Goal: Task Accomplishment & Management: Use online tool/utility

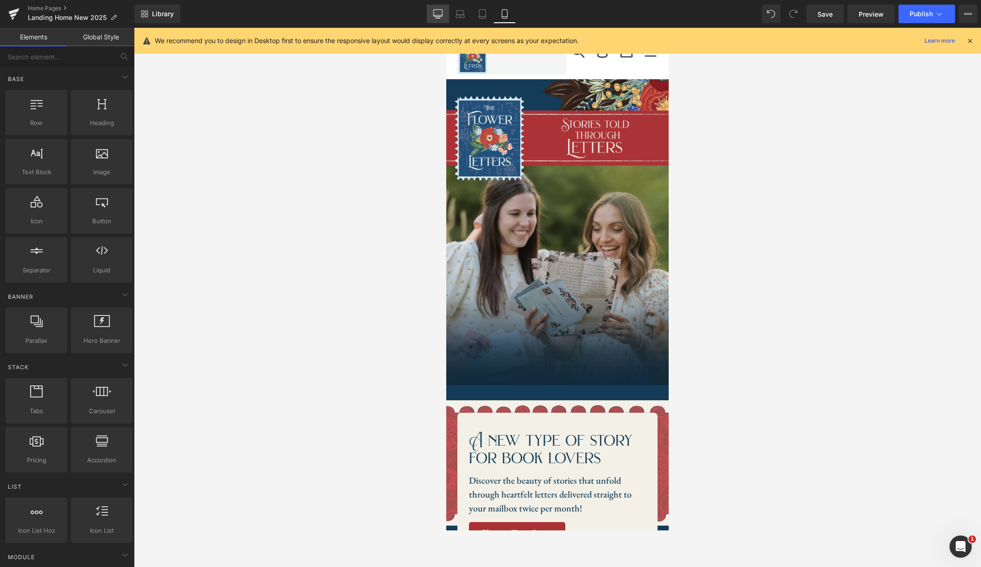
click at [440, 14] on icon at bounding box center [437, 13] width 9 height 9
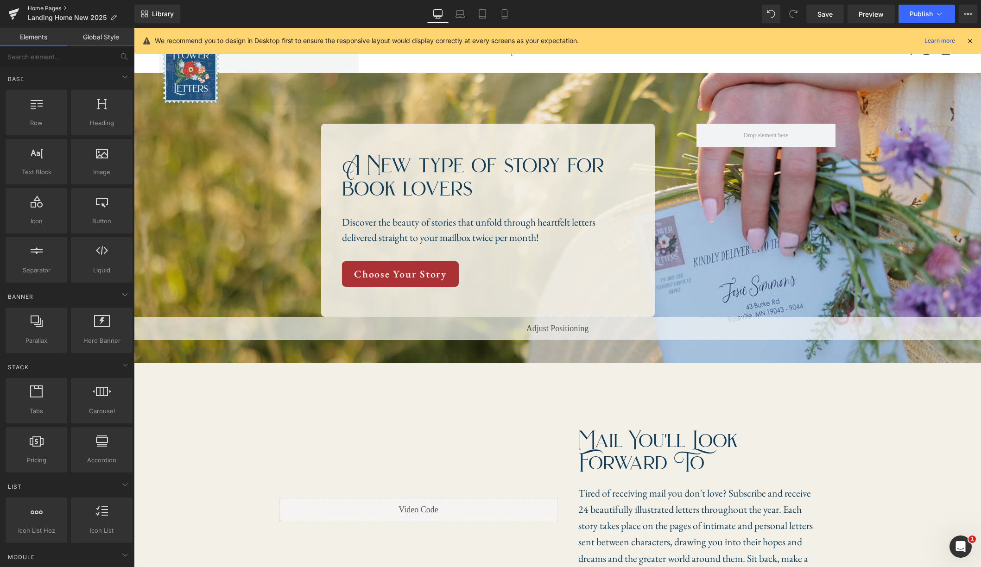
click at [35, 8] on link "Home Pages" at bounding box center [81, 8] width 107 height 7
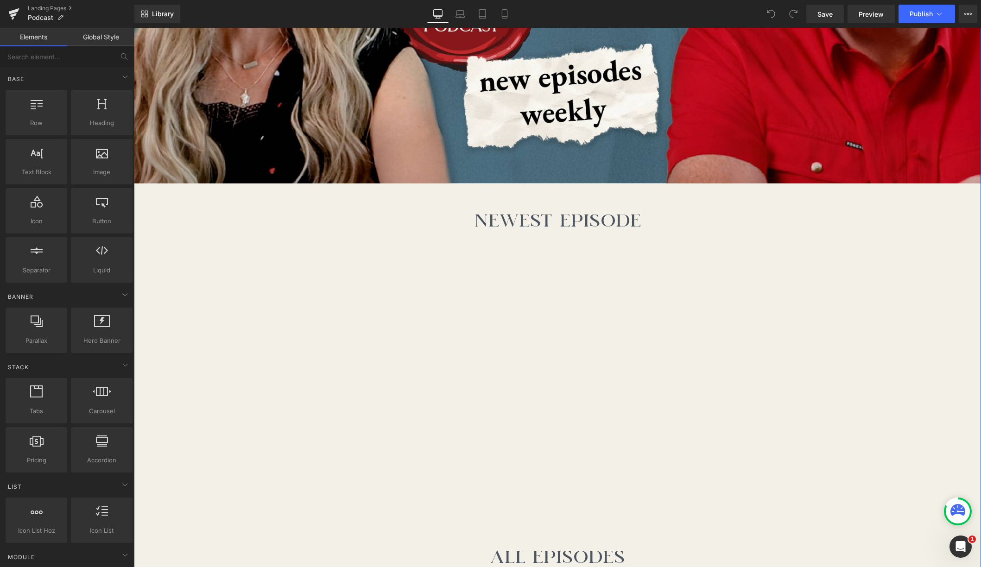
scroll to position [333, 0]
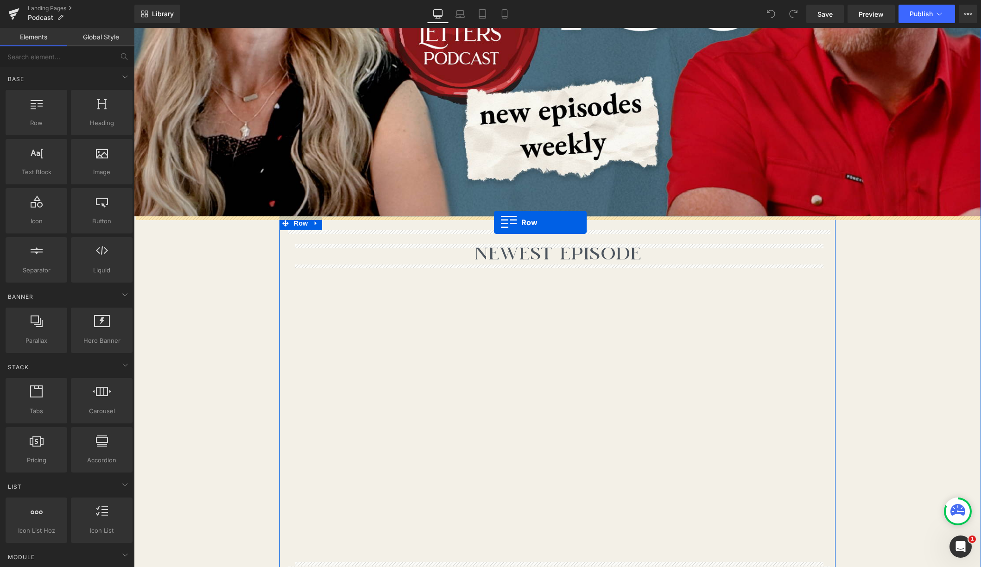
drag, startPoint x: 174, startPoint y: 148, endPoint x: 494, endPoint y: 222, distance: 328.2
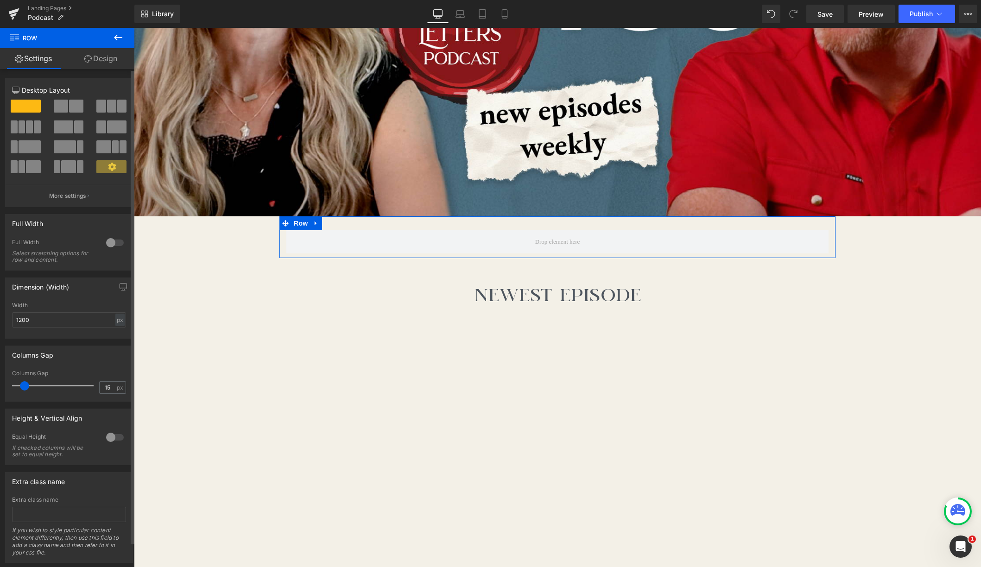
click at [71, 111] on span at bounding box center [76, 106] width 14 height 13
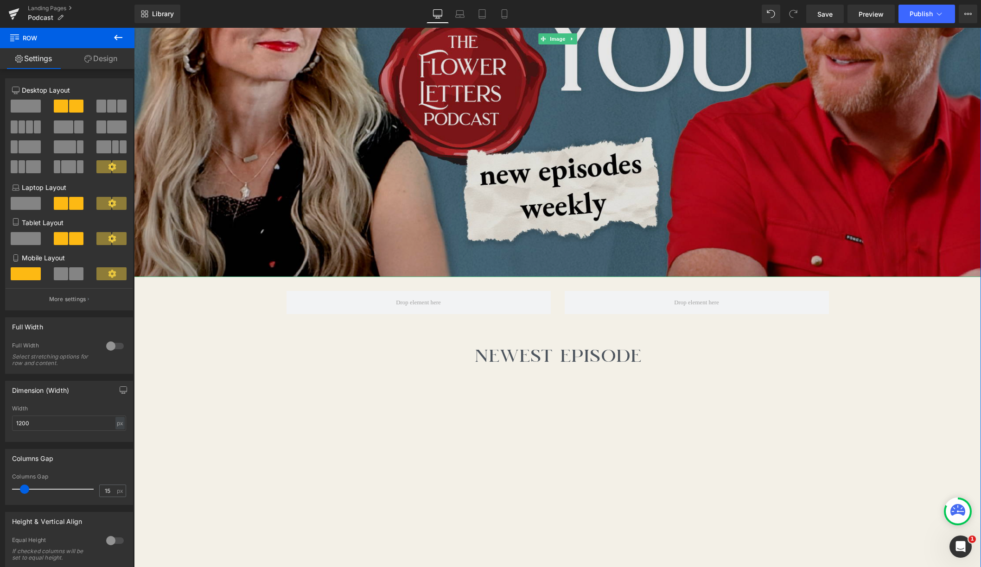
scroll to position [343, 0]
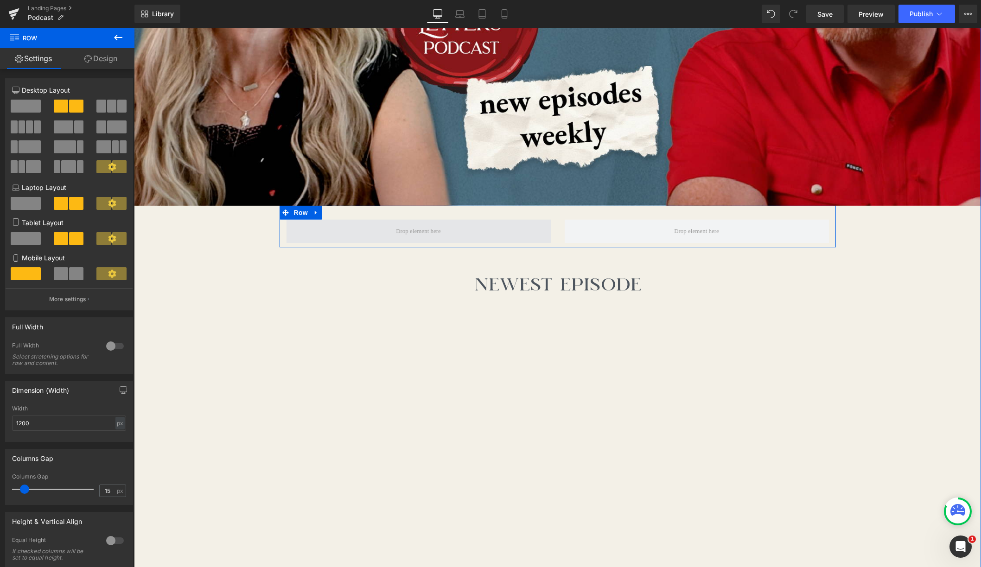
click at [483, 231] on span at bounding box center [418, 231] width 264 height 23
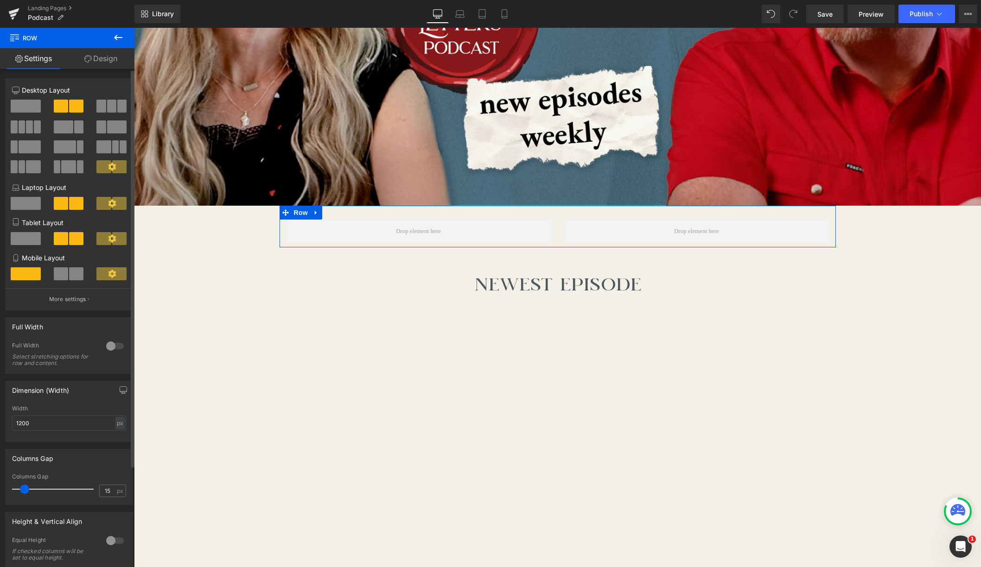
click at [107, 109] on span at bounding box center [111, 106] width 9 height 13
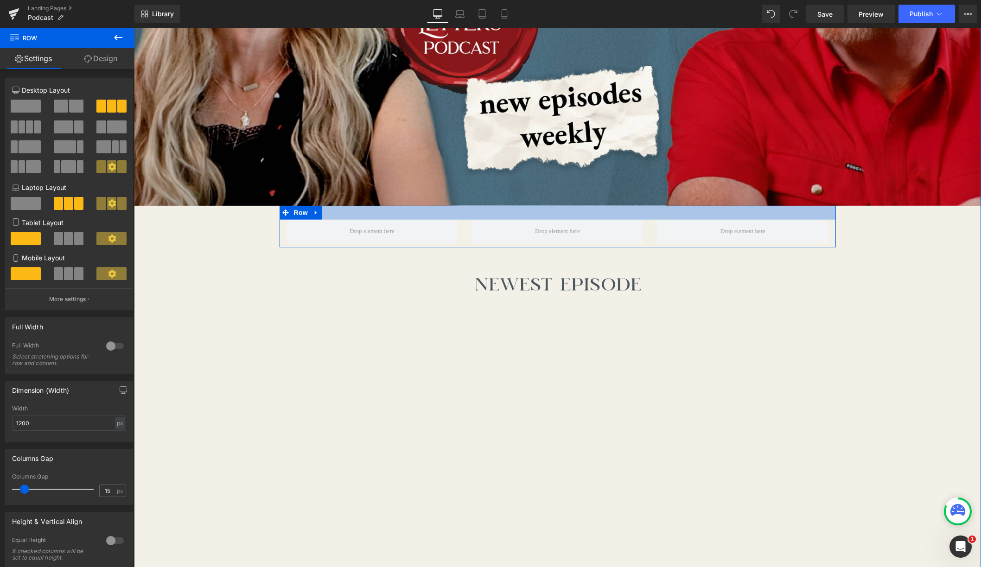
scroll to position [307, 0]
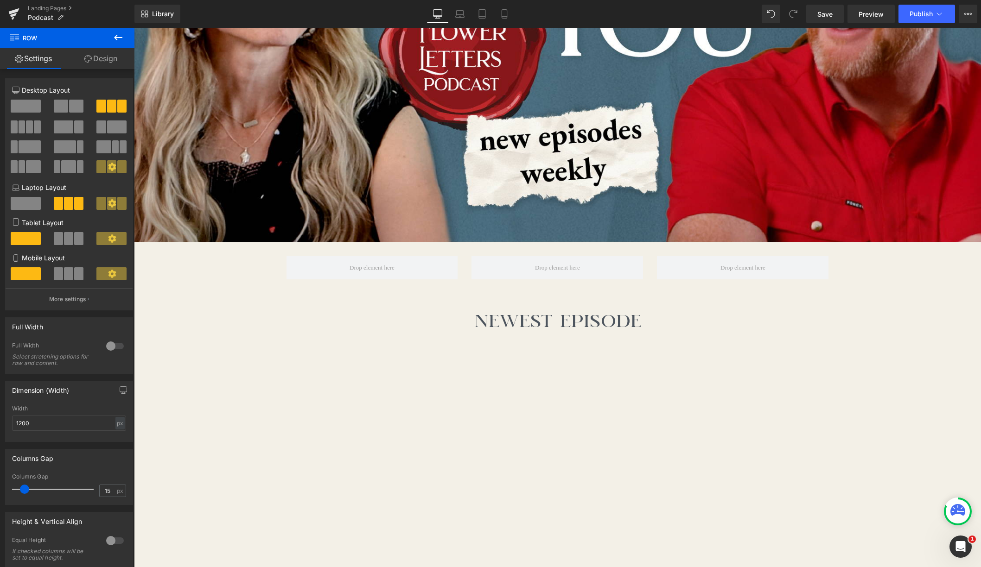
click at [115, 38] on icon at bounding box center [118, 37] width 11 height 11
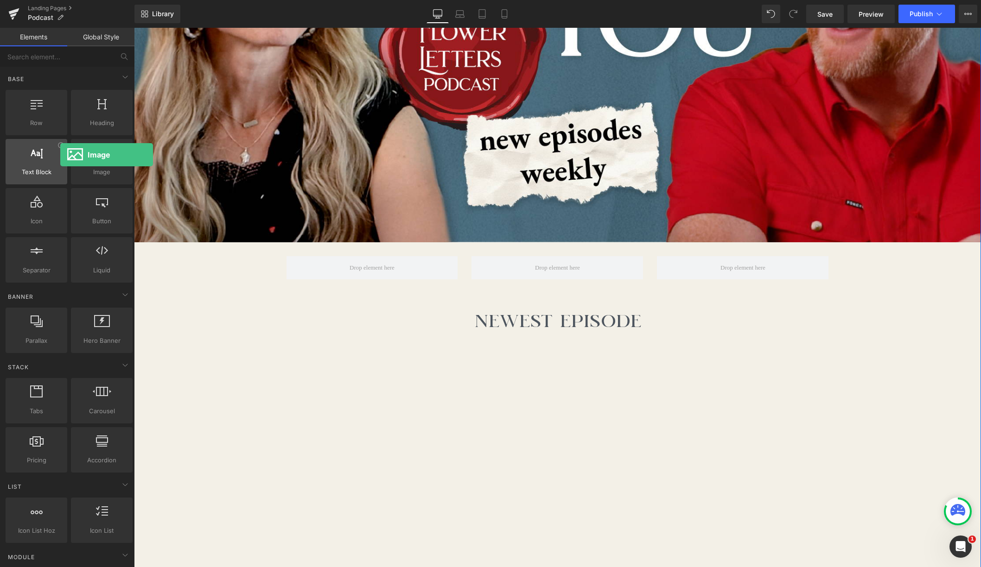
drag, startPoint x: 85, startPoint y: 153, endPoint x: 60, endPoint y: 155, distance: 24.6
click at [60, 155] on div "Row rows, columns, layouts, div Heading headings, titles, h1,h2,h3,h4,h5,h6 Tex…" at bounding box center [69, 186] width 131 height 196
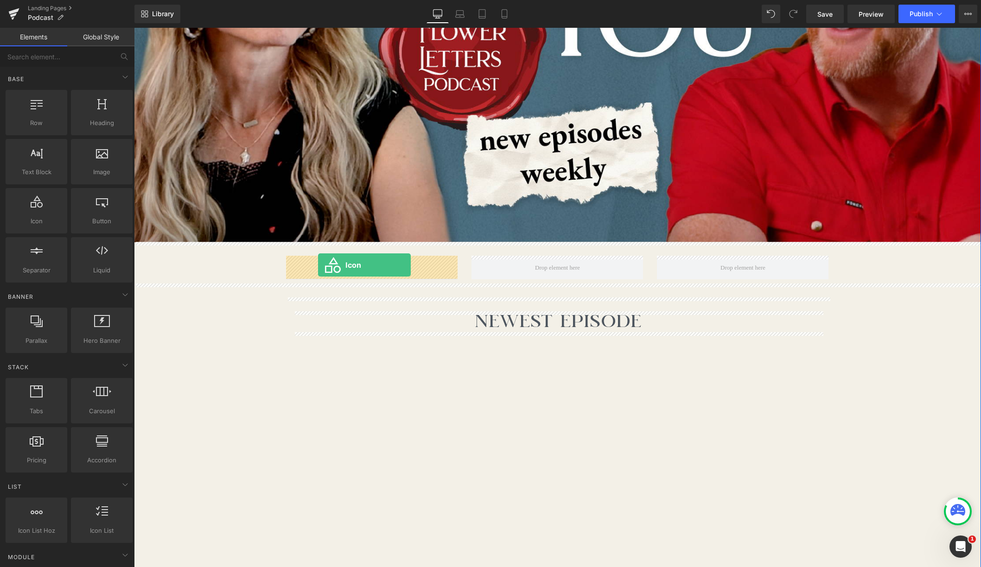
drag, startPoint x: 167, startPoint y: 229, endPoint x: 318, endPoint y: 265, distance: 155.3
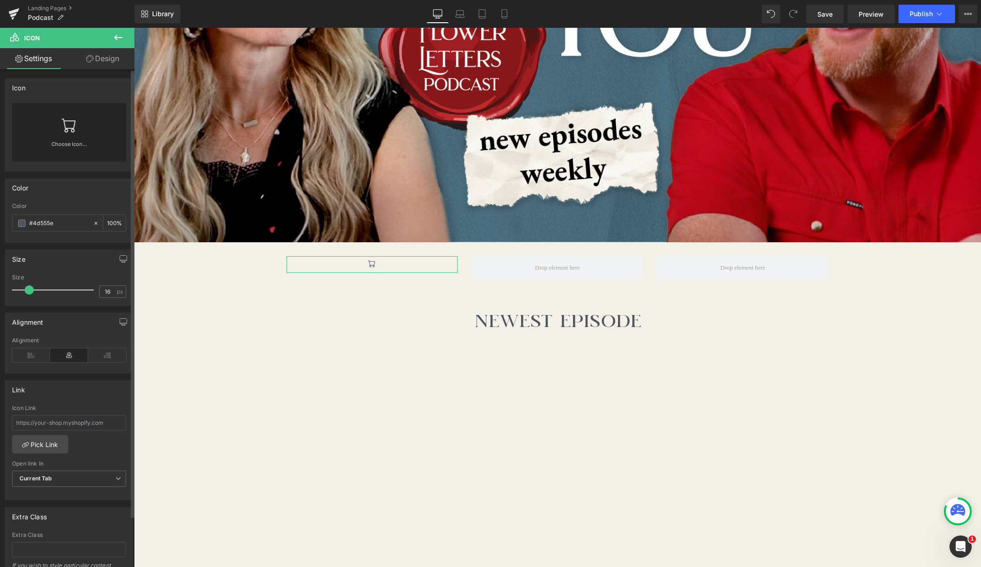
click at [71, 136] on link at bounding box center [69, 121] width 15 height 37
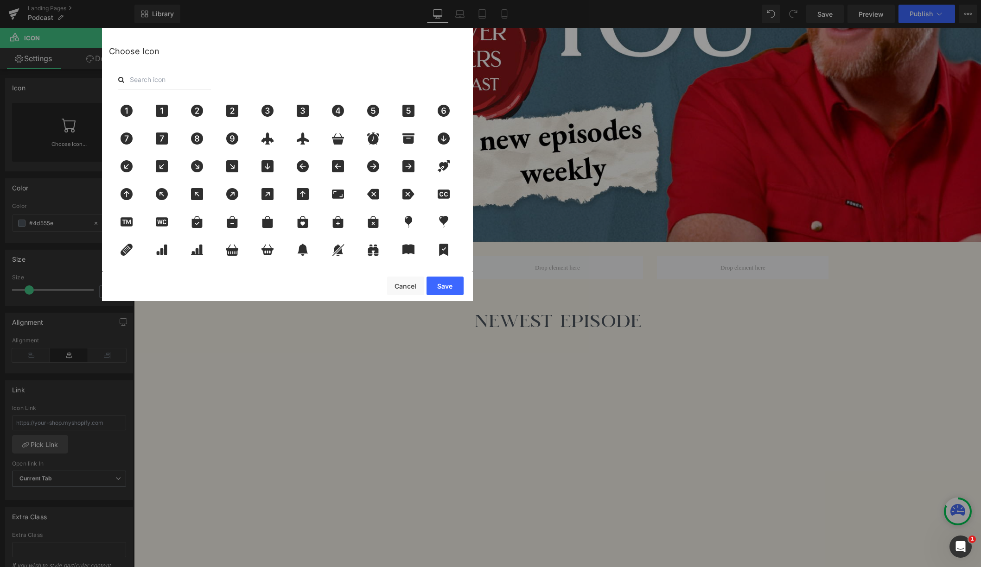
click at [162, 84] on input "text" at bounding box center [164, 80] width 93 height 20
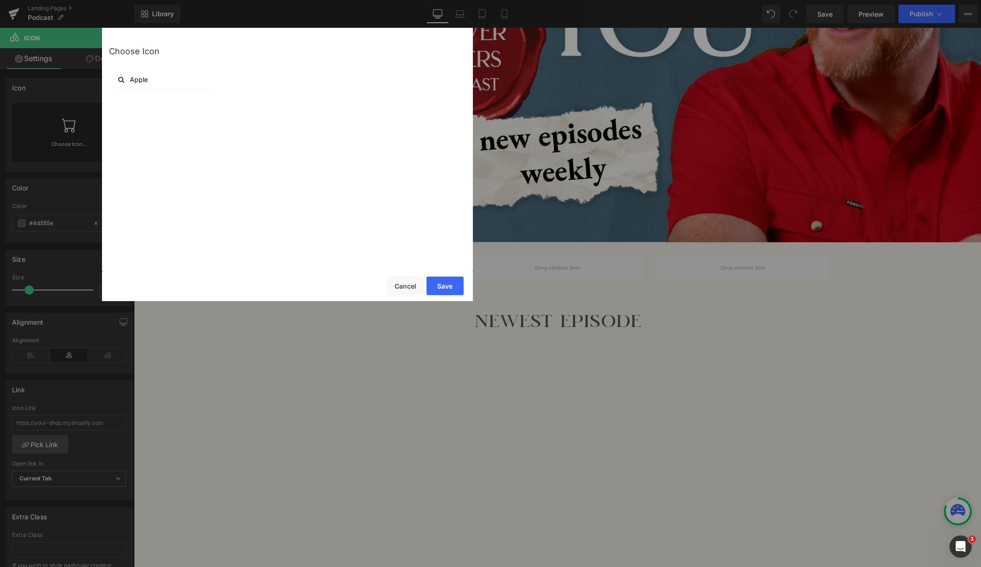
type input "Apple"
click at [408, 284] on button "Cancel" at bounding box center [405, 286] width 37 height 19
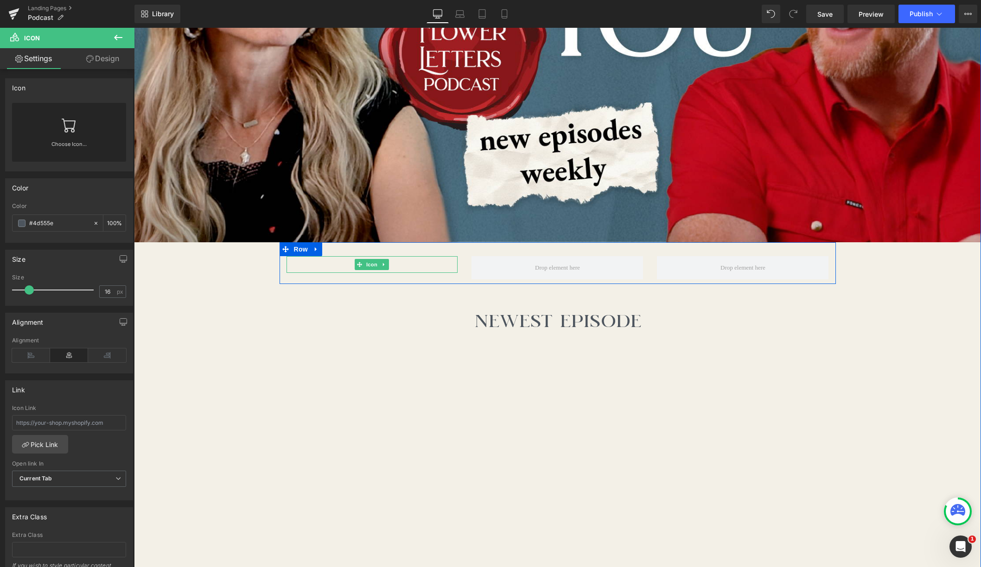
click at [381, 266] on link at bounding box center [384, 264] width 10 height 11
click at [387, 264] on icon at bounding box center [388, 264] width 5 height 5
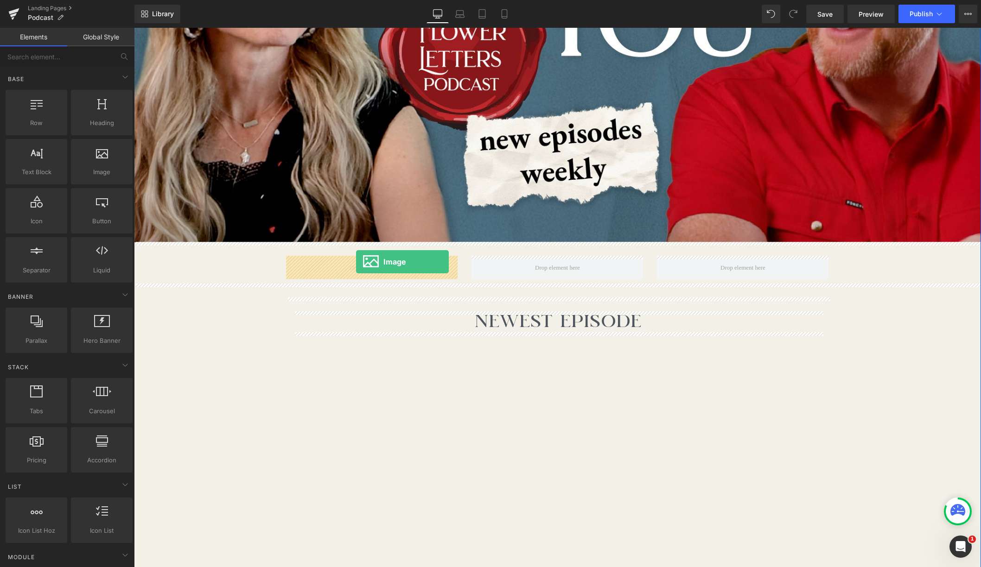
drag, startPoint x: 222, startPoint y: 182, endPoint x: 356, endPoint y: 262, distance: 156.1
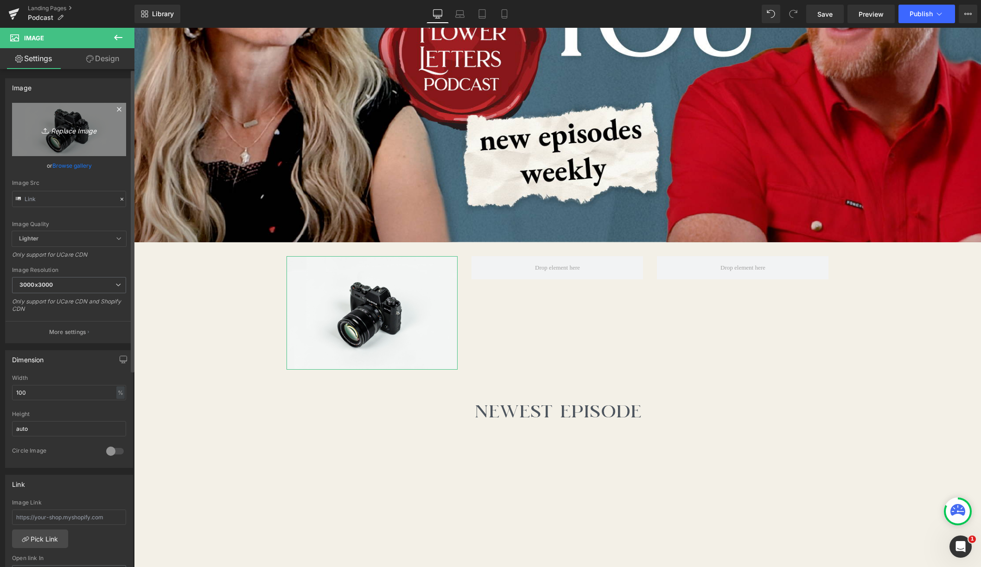
click at [76, 129] on icon "Replace Image" at bounding box center [69, 130] width 74 height 12
click at [67, 166] on link "Browse gallery" at bounding box center [71, 166] width 39 height 16
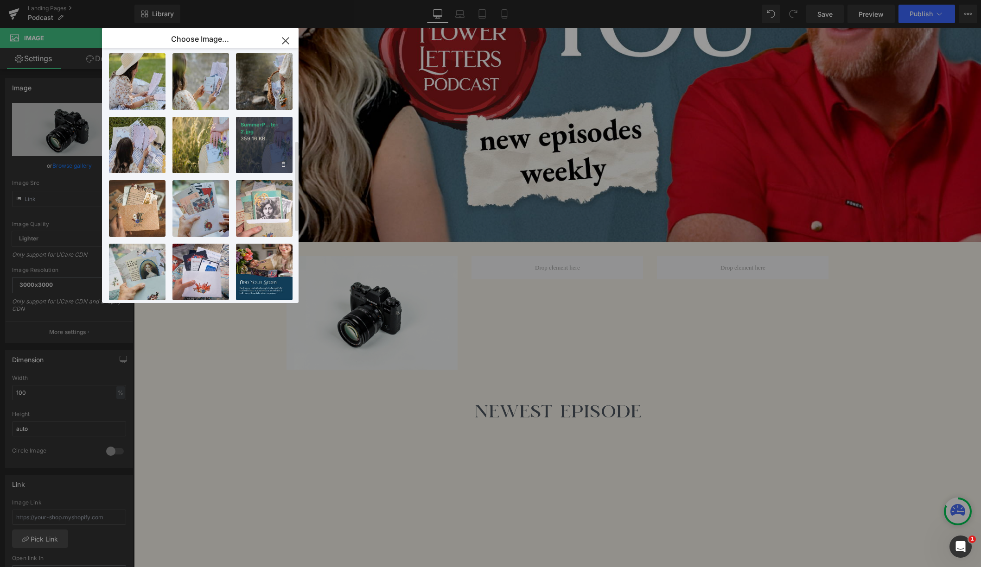
scroll to position [0, 0]
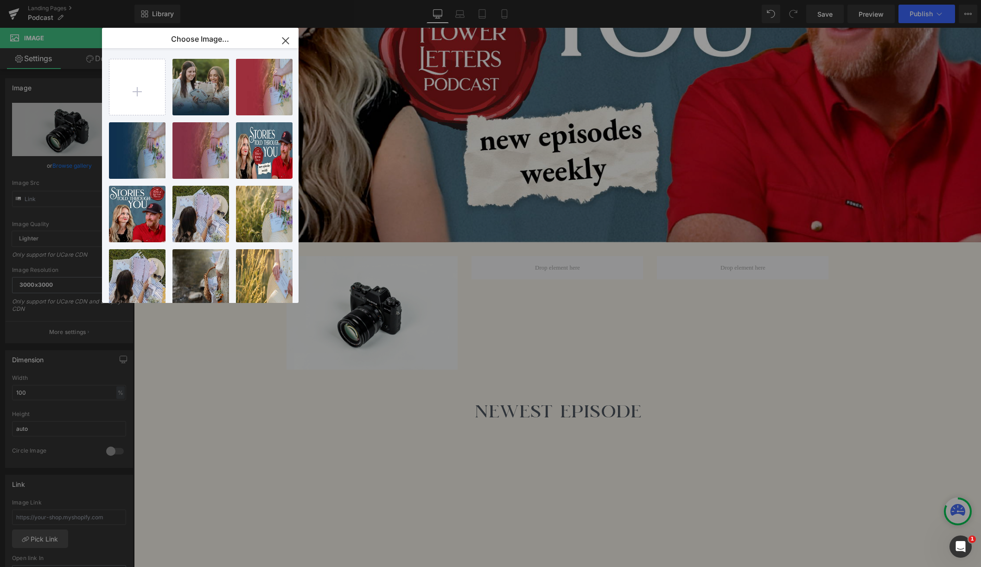
click at [283, 40] on icon "button" at bounding box center [285, 40] width 15 height 15
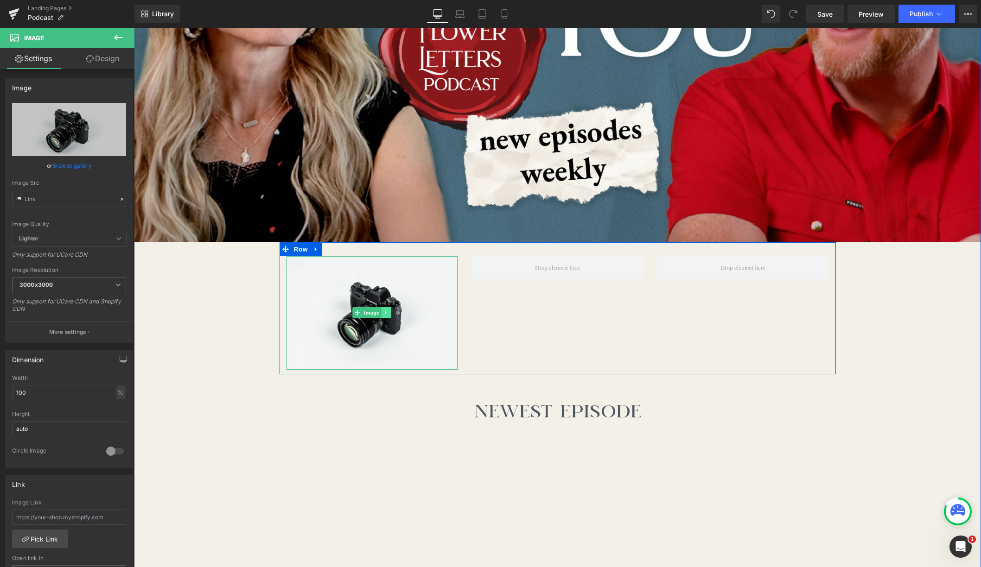
click at [385, 314] on icon at bounding box center [385, 312] width 1 height 3
click at [390, 315] on icon at bounding box center [390, 312] width 5 height 5
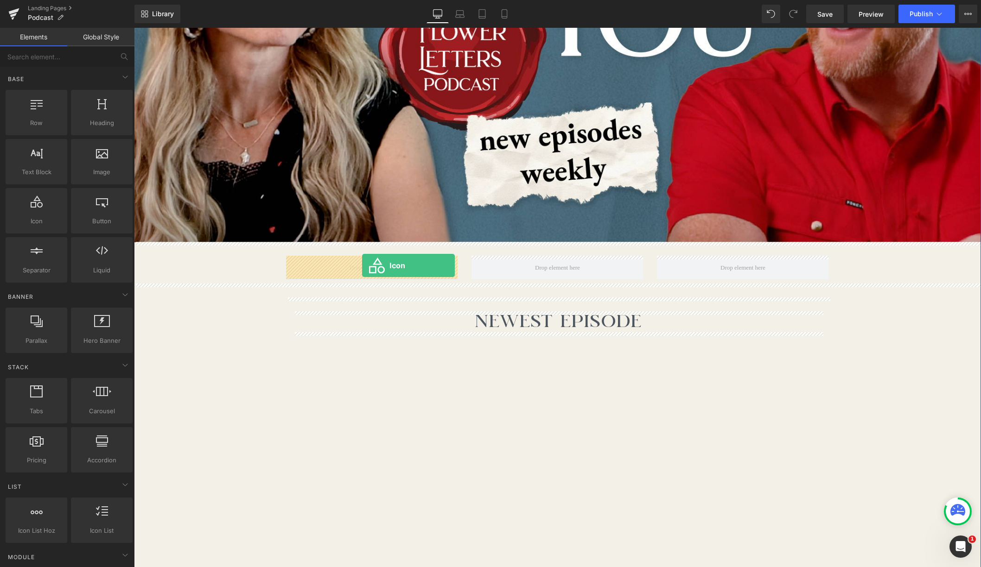
drag, startPoint x: 180, startPoint y: 248, endPoint x: 362, endPoint y: 266, distance: 182.5
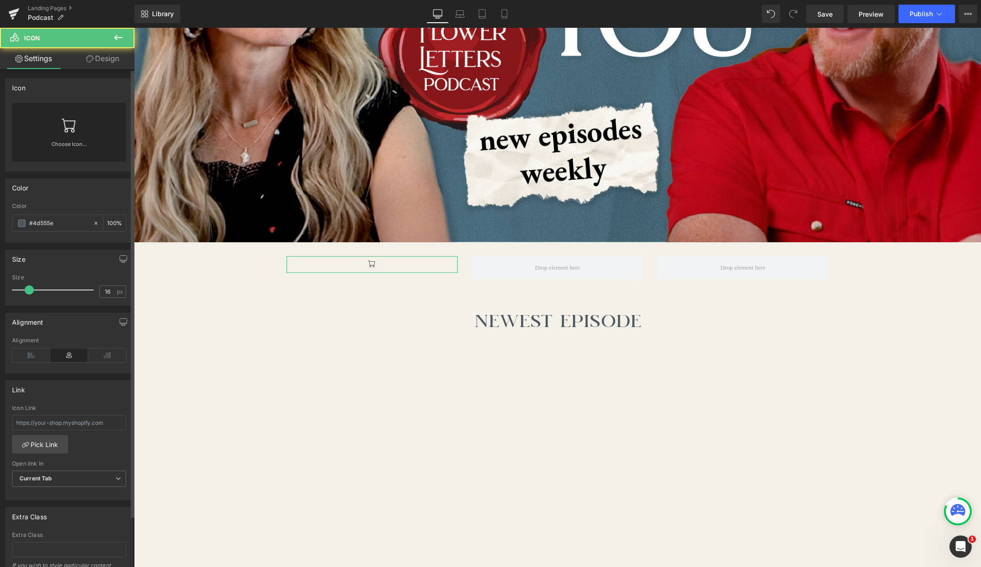
click at [64, 145] on link "Choose Icon..." at bounding box center [69, 151] width 114 height 22
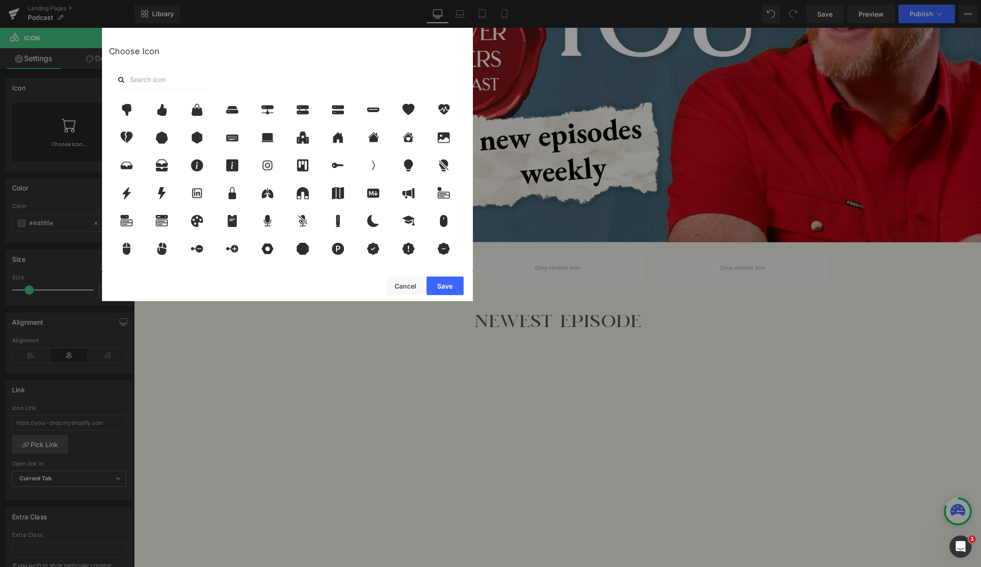
scroll to position [820, 0]
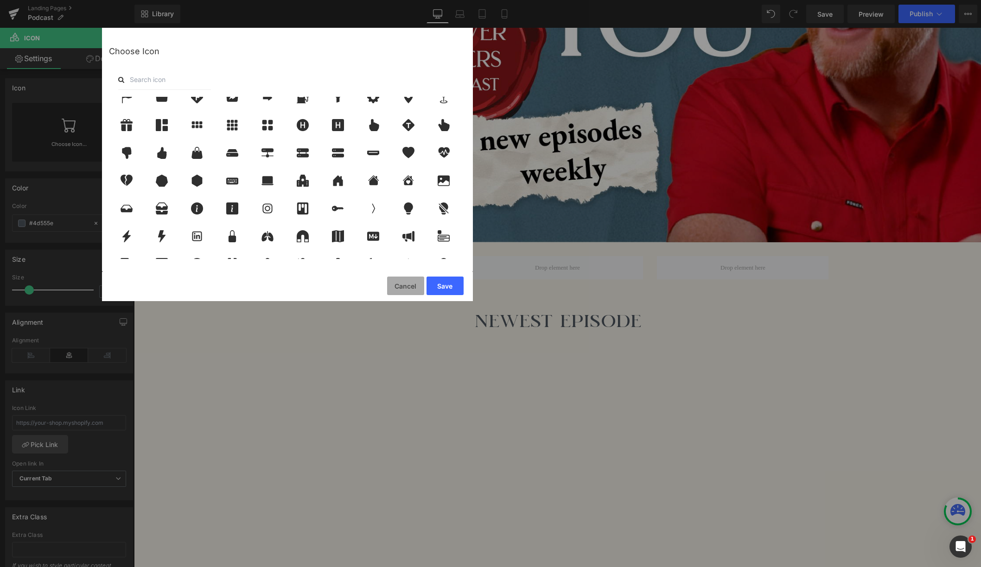
click at [406, 288] on button "Cancel" at bounding box center [405, 286] width 37 height 19
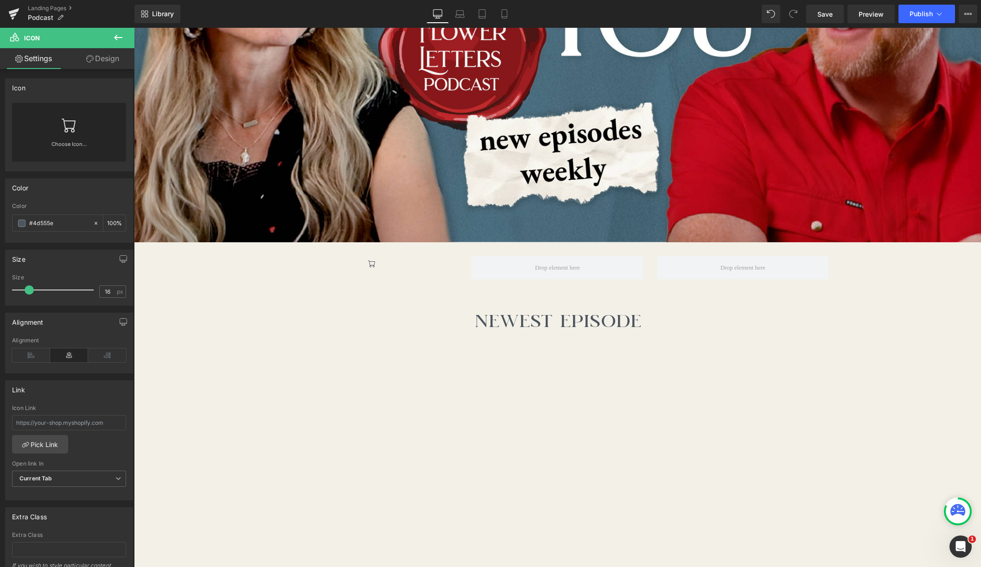
click at [113, 36] on icon at bounding box center [118, 37] width 11 height 11
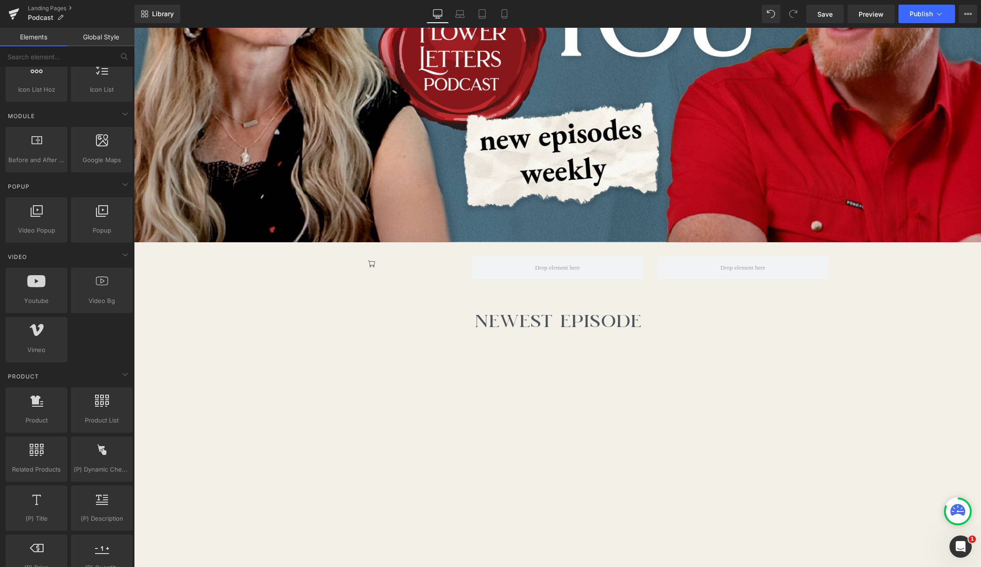
scroll to position [447, 0]
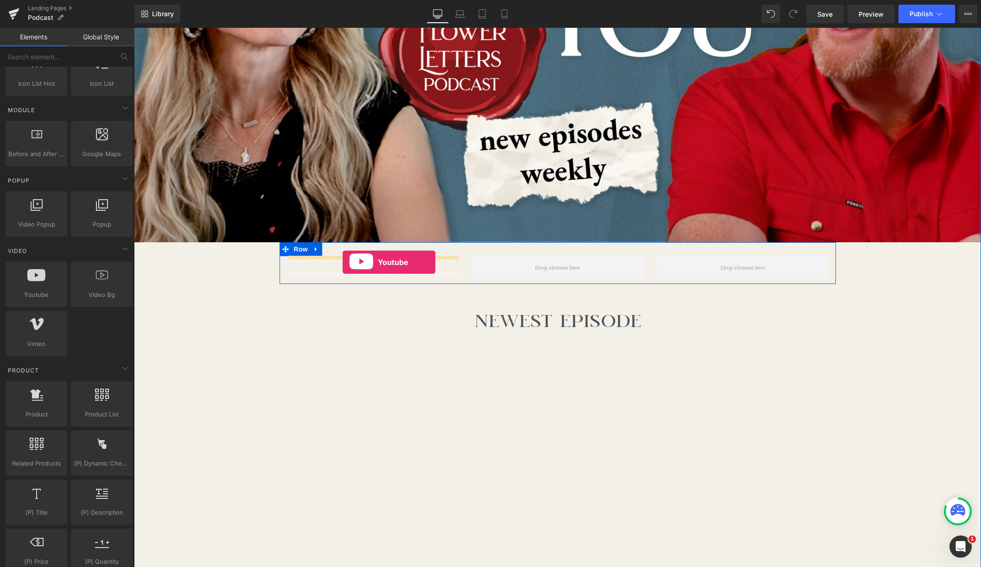
drag, startPoint x: 168, startPoint y: 306, endPoint x: 342, endPoint y: 262, distance: 180.0
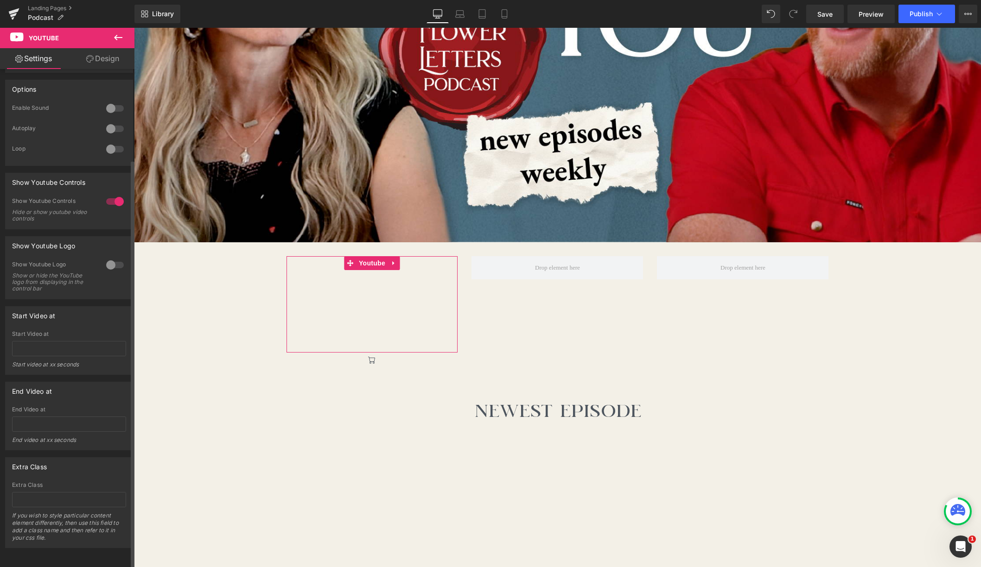
scroll to position [0, 0]
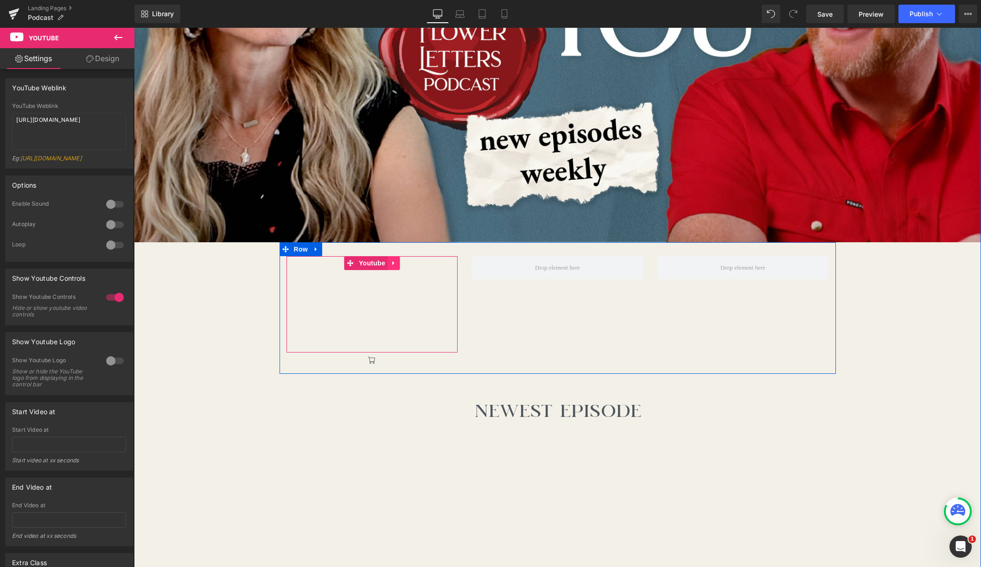
click at [396, 264] on icon at bounding box center [393, 263] width 6 height 7
click at [405, 263] on link at bounding box center [399, 263] width 12 height 14
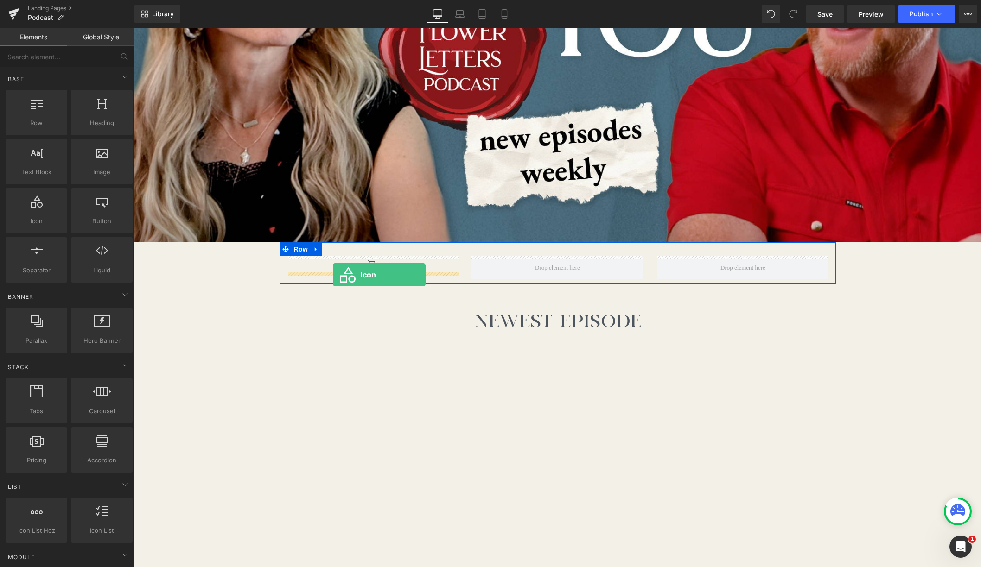
drag, startPoint x: 169, startPoint y: 249, endPoint x: 333, endPoint y: 275, distance: 166.0
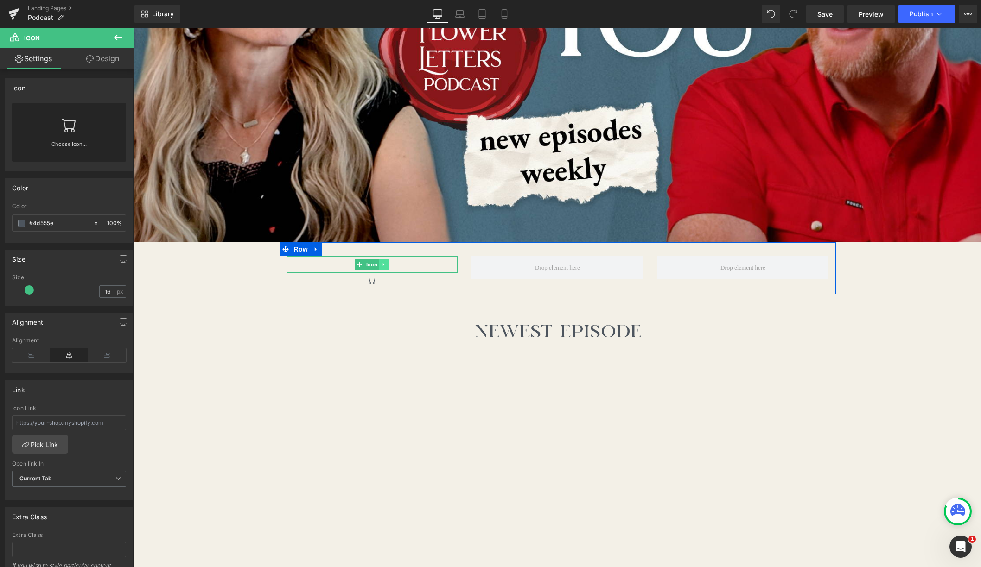
click at [387, 263] on link at bounding box center [384, 264] width 10 height 11
click at [389, 263] on icon at bounding box center [388, 264] width 5 height 5
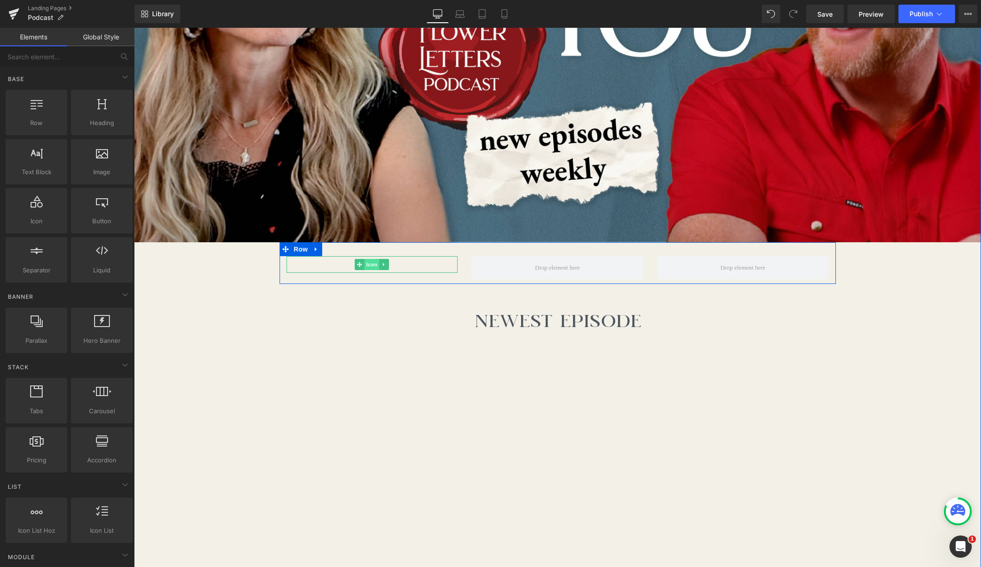
click at [371, 262] on span "Icon" at bounding box center [371, 264] width 15 height 11
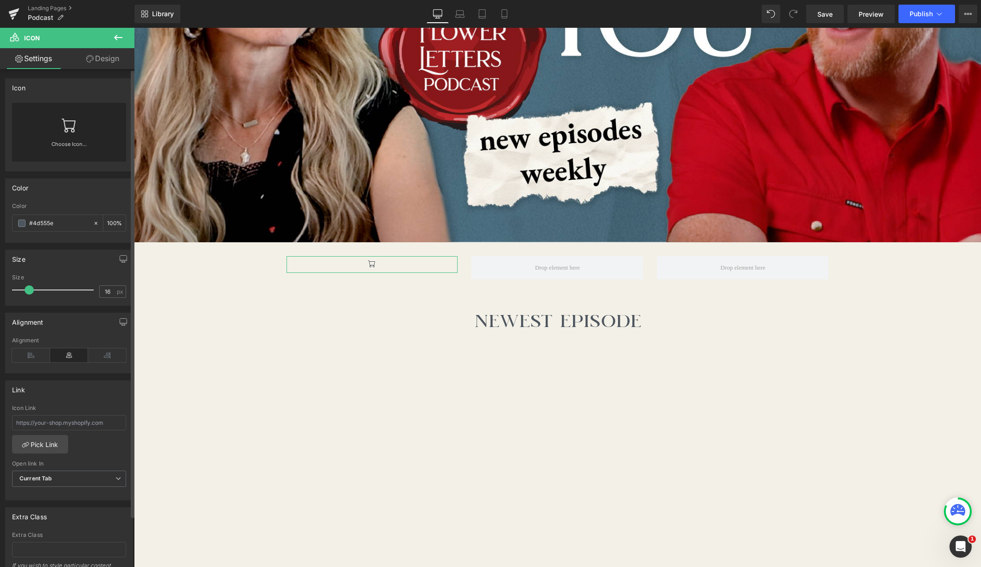
click at [65, 143] on link "Choose Icon..." at bounding box center [69, 151] width 114 height 22
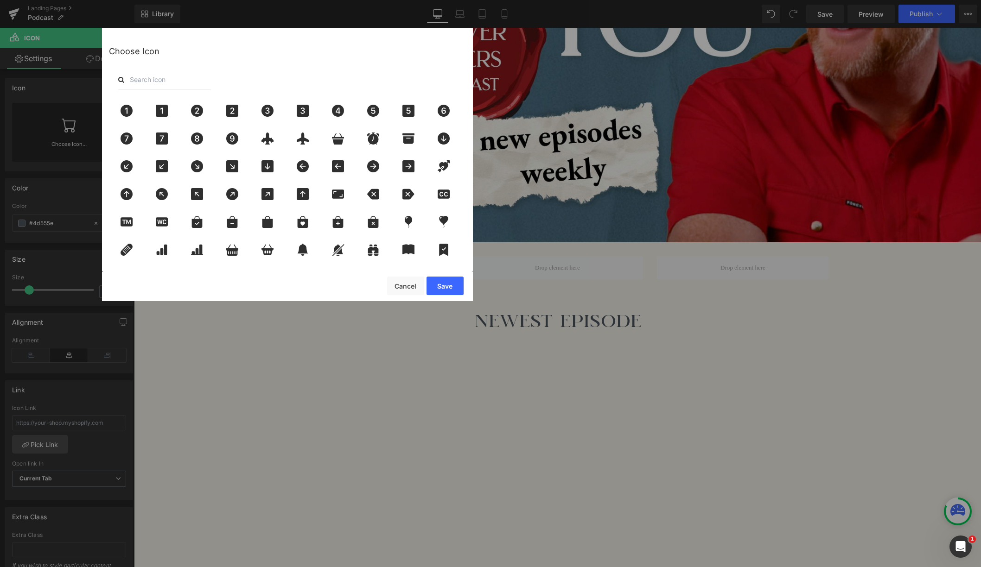
click at [165, 82] on input "text" at bounding box center [164, 80] width 93 height 20
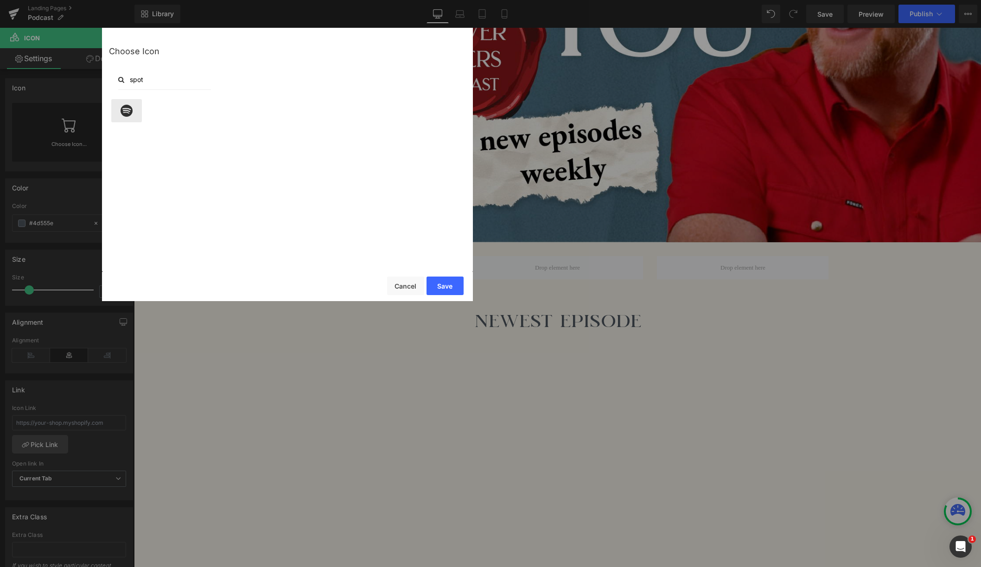
type input "spot"
click at [124, 112] on icon at bounding box center [126, 111] width 19 height 12
click at [437, 286] on button "Save" at bounding box center [444, 286] width 37 height 19
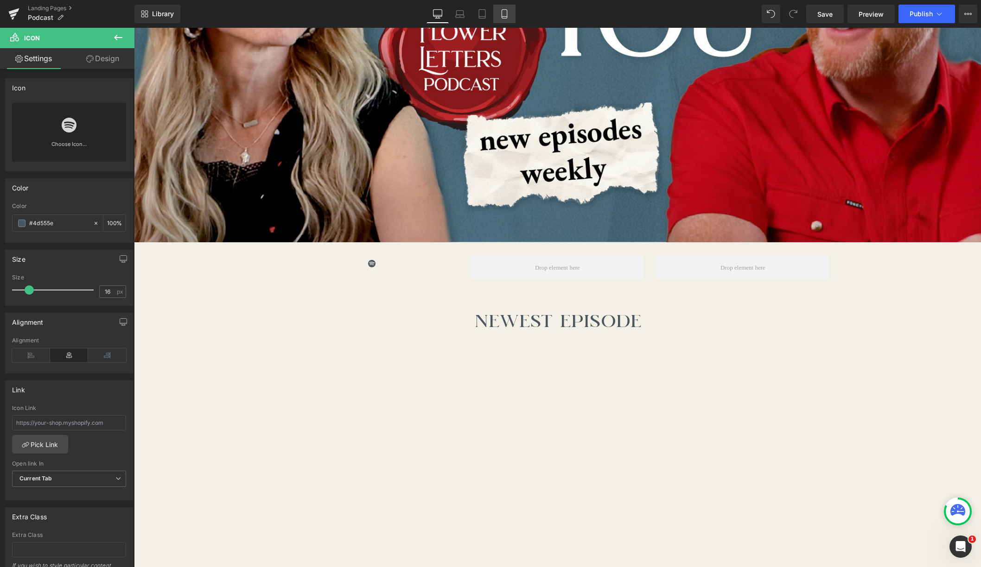
click at [498, 6] on link "Mobile" at bounding box center [504, 14] width 22 height 19
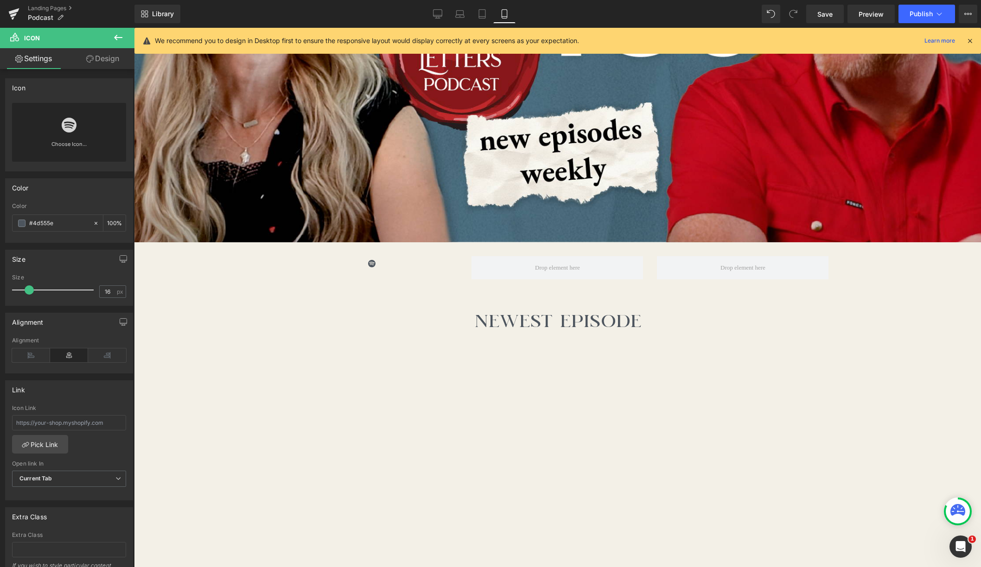
scroll to position [9, 0]
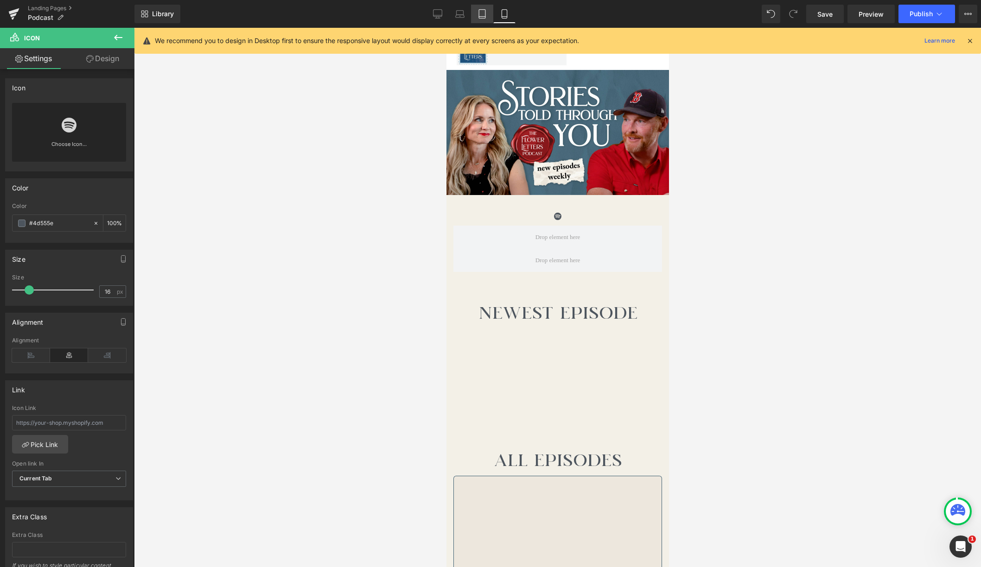
click at [484, 12] on icon at bounding box center [481, 13] width 9 height 9
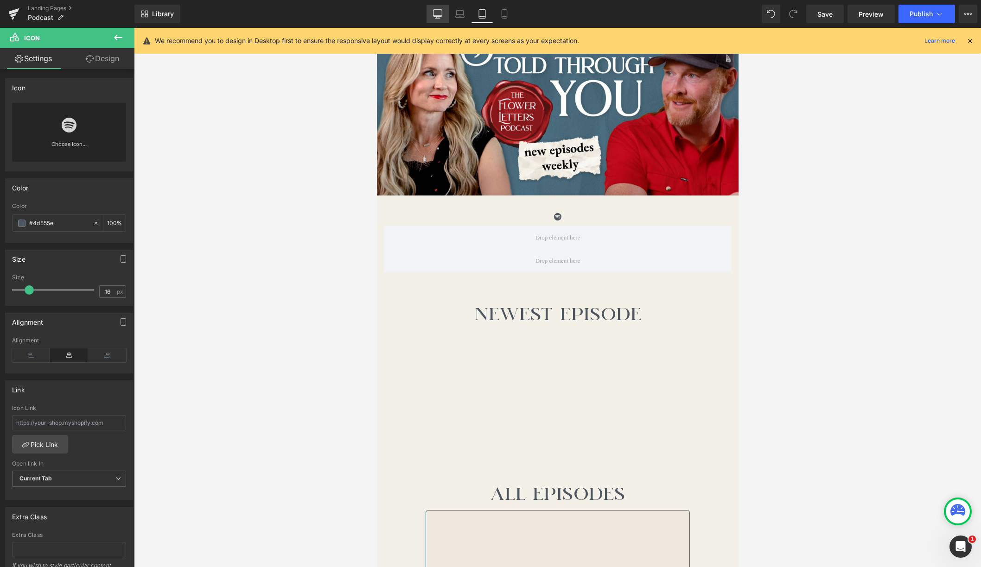
click at [434, 13] on icon at bounding box center [437, 13] width 9 height 9
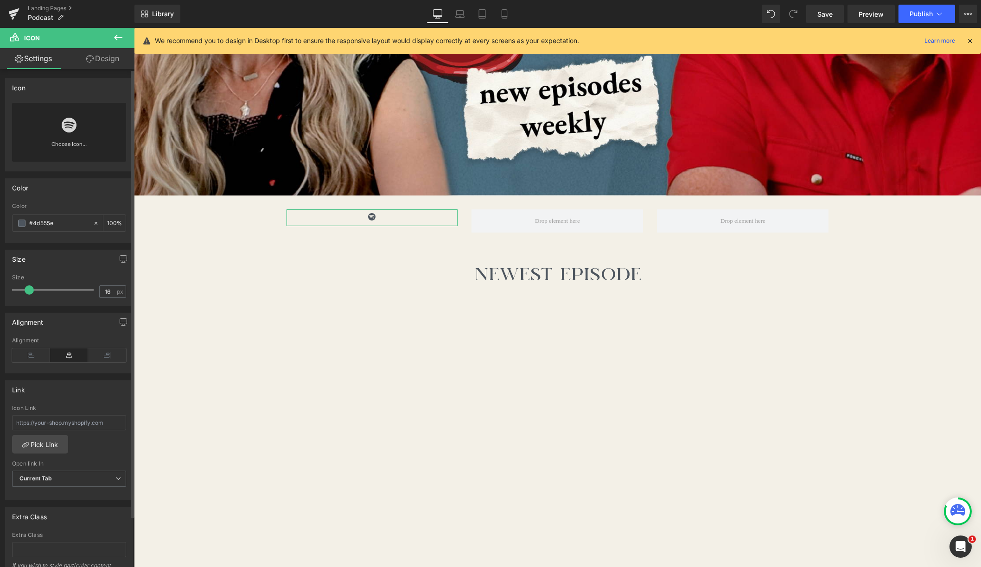
click at [65, 144] on link "Choose Icon..." at bounding box center [69, 151] width 114 height 22
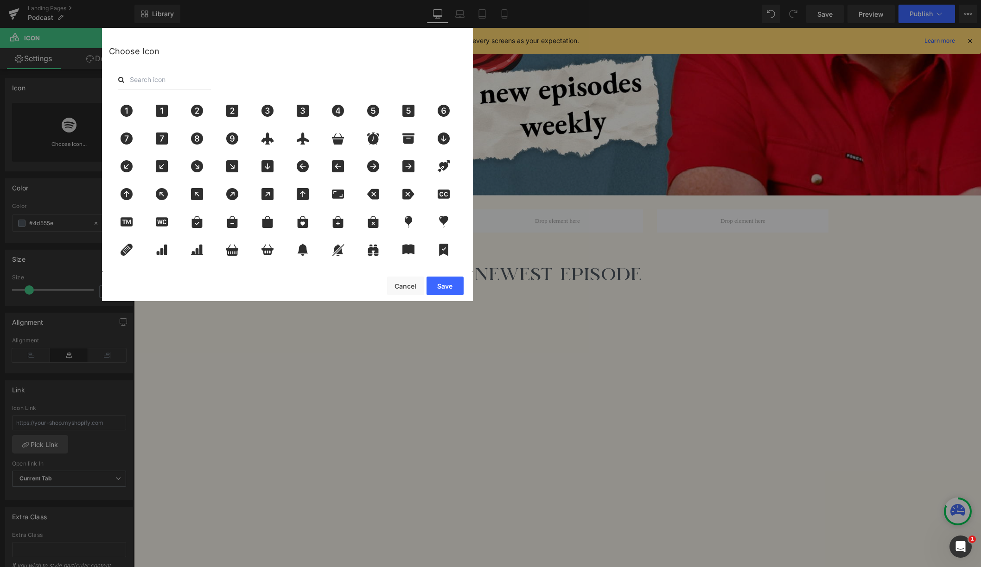
click at [181, 78] on input "text" at bounding box center [164, 80] width 93 height 20
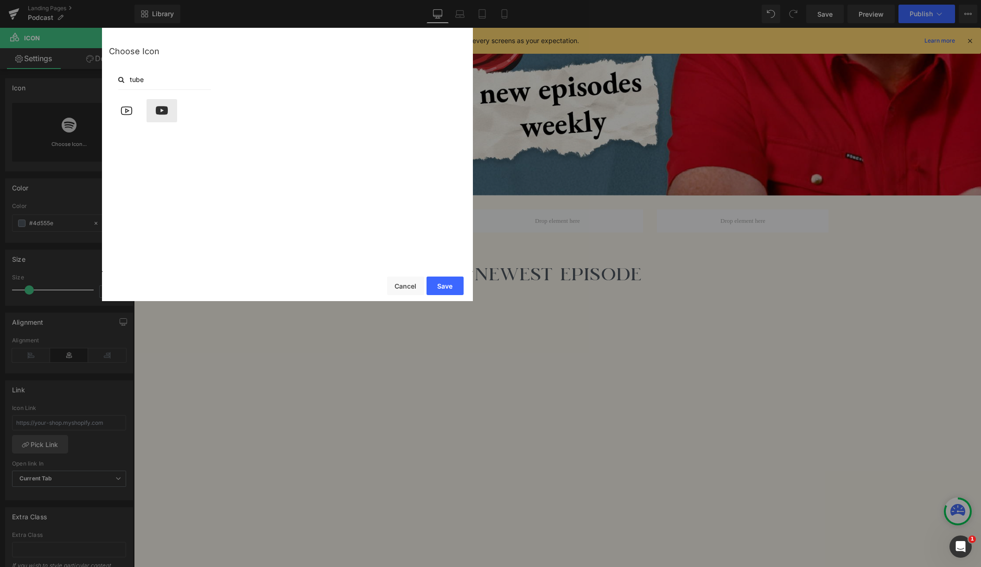
type input "tube"
click at [163, 111] on icon at bounding box center [162, 110] width 12 height 8
click at [433, 287] on button "Save" at bounding box center [444, 286] width 37 height 19
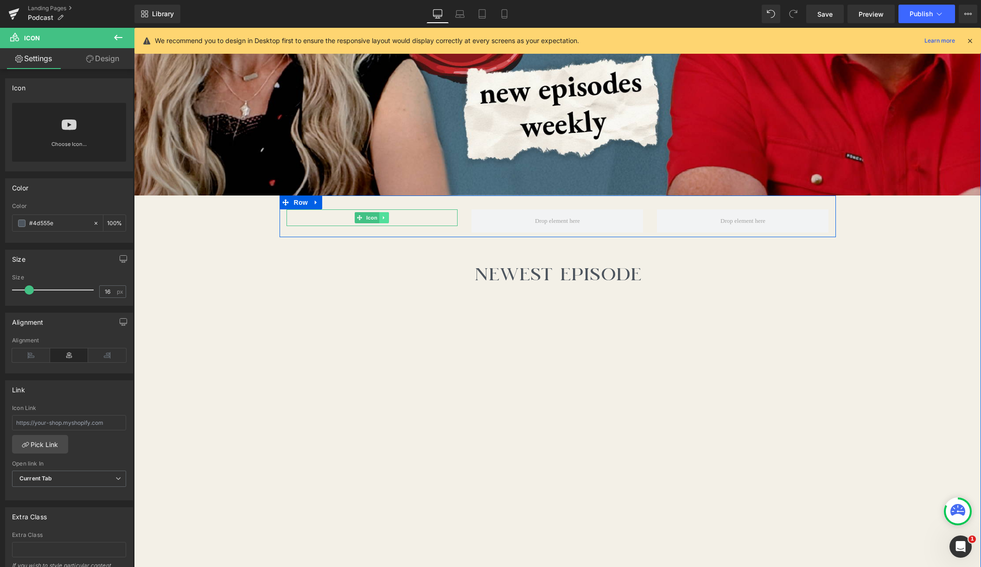
click at [385, 216] on icon at bounding box center [383, 218] width 5 height 6
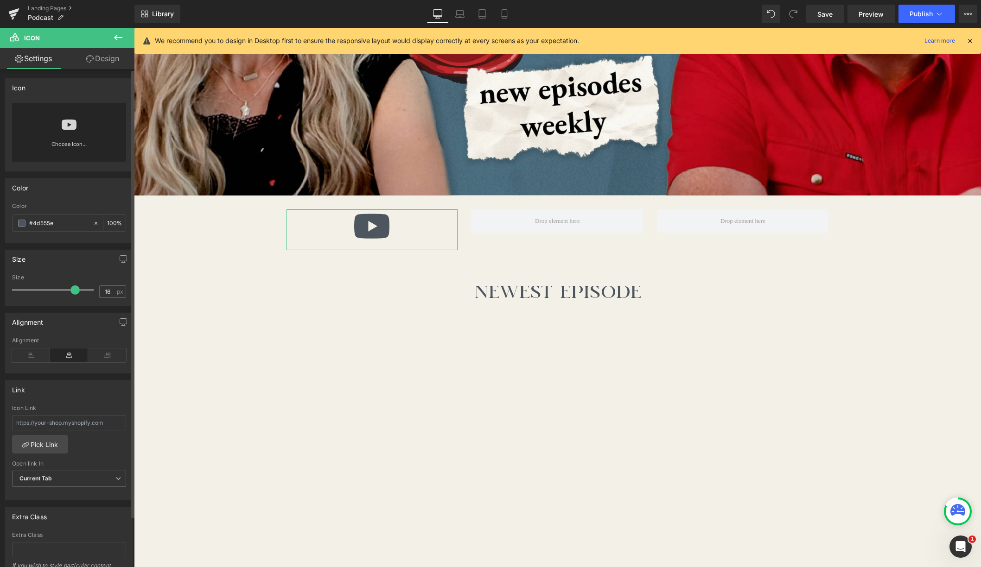
drag, startPoint x: 28, startPoint y: 288, endPoint x: 72, endPoint y: 288, distance: 44.0
click at [72, 288] on span at bounding box center [74, 289] width 9 height 9
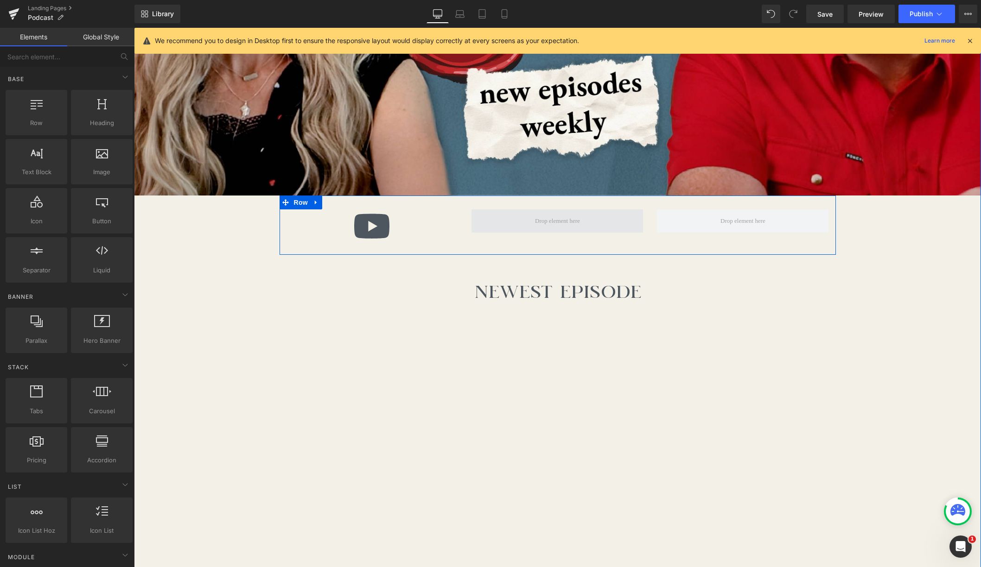
click at [565, 222] on span at bounding box center [557, 221] width 51 height 14
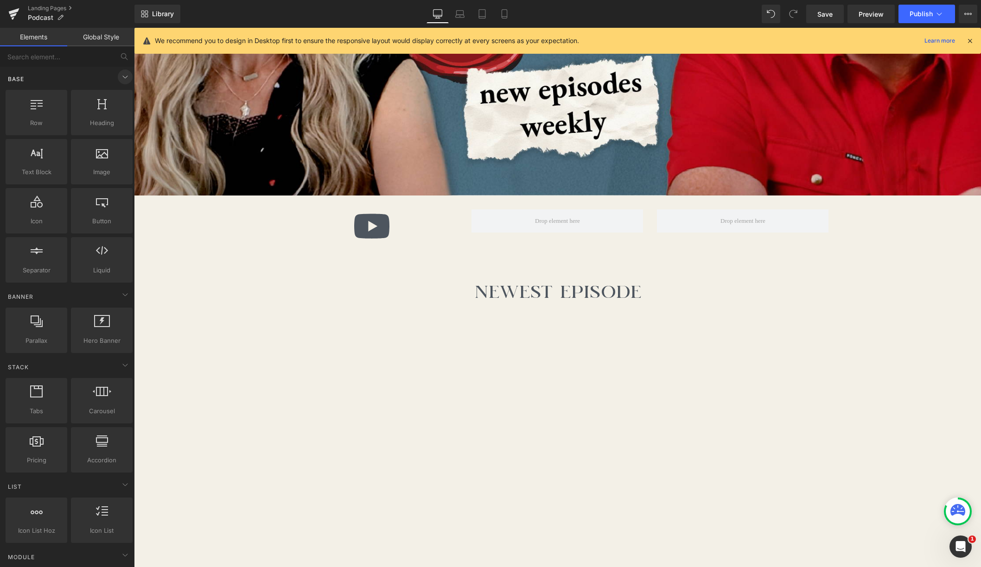
click at [123, 77] on icon at bounding box center [125, 76] width 11 height 11
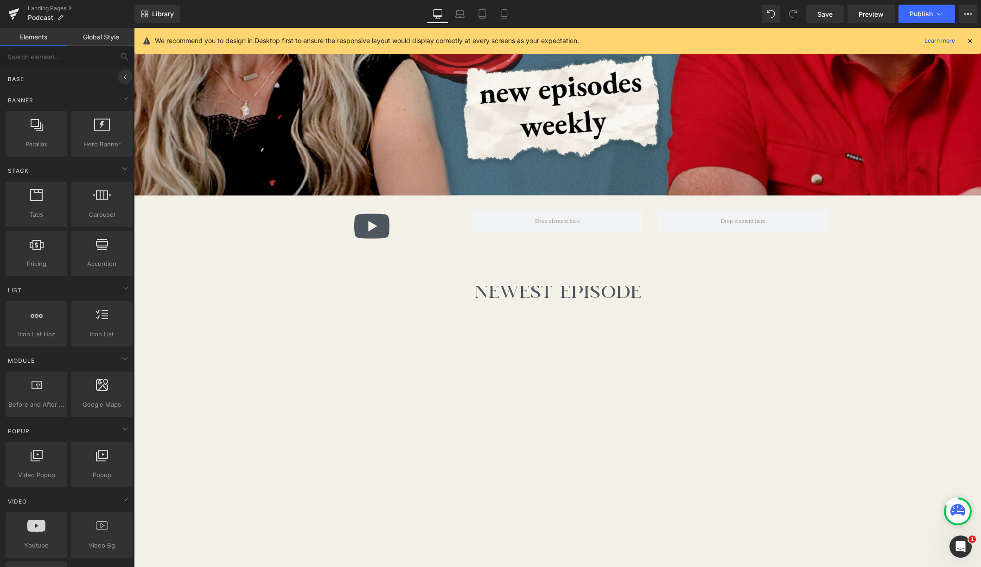
click at [125, 76] on icon at bounding box center [125, 76] width 11 height 11
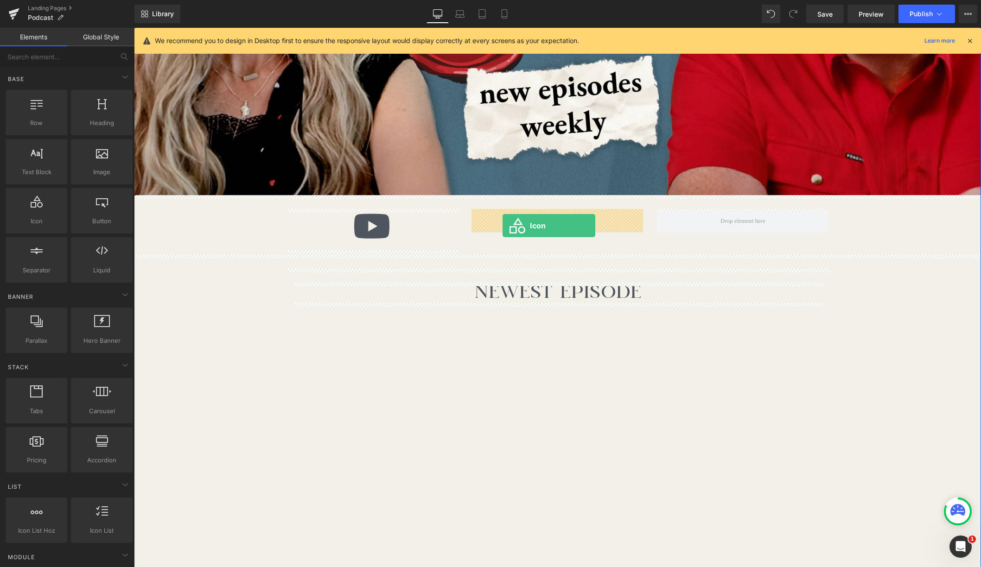
drag, startPoint x: 165, startPoint y: 232, endPoint x: 502, endPoint y: 226, distance: 337.9
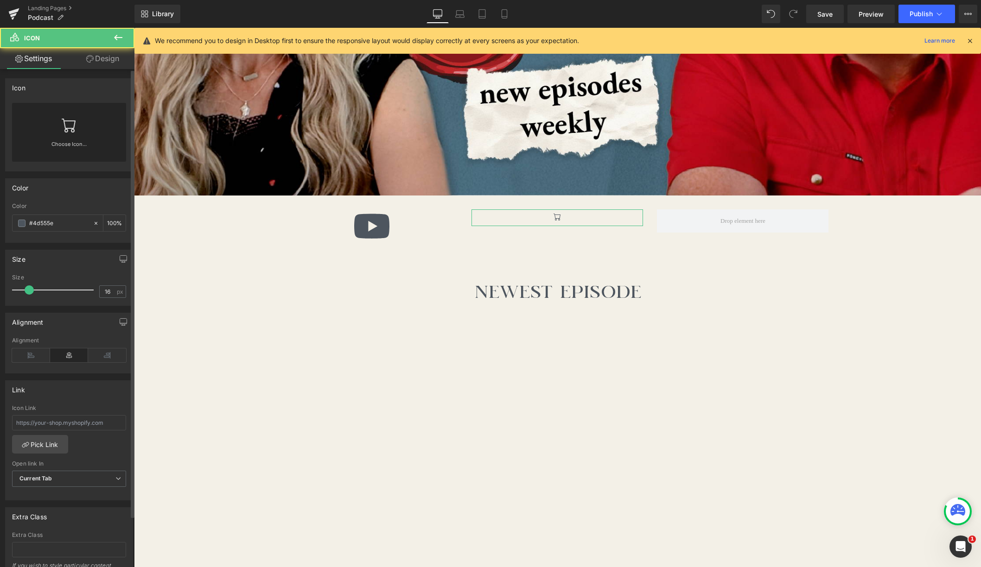
click at [74, 132] on icon at bounding box center [69, 125] width 15 height 15
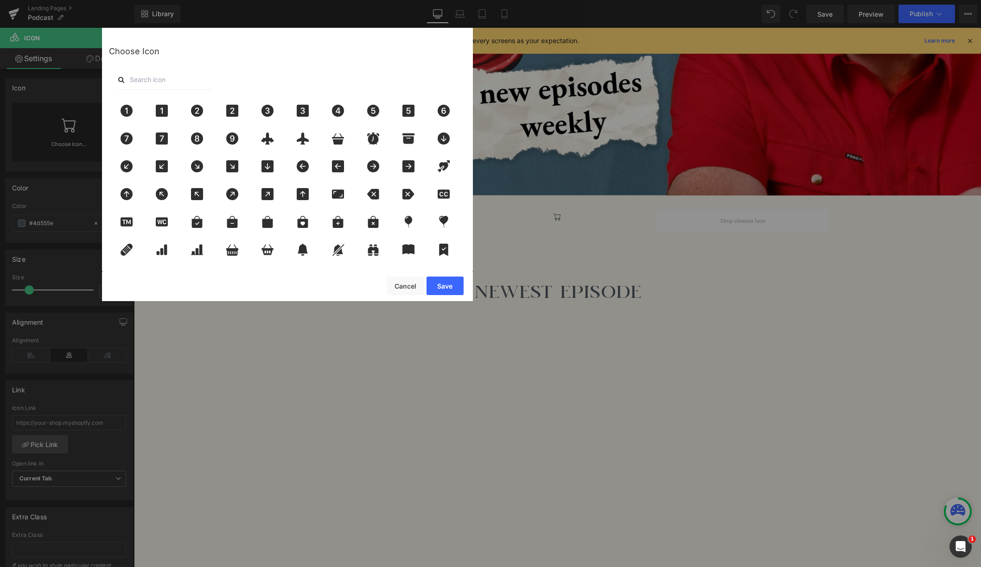
click at [196, 79] on input "text" at bounding box center [164, 80] width 93 height 20
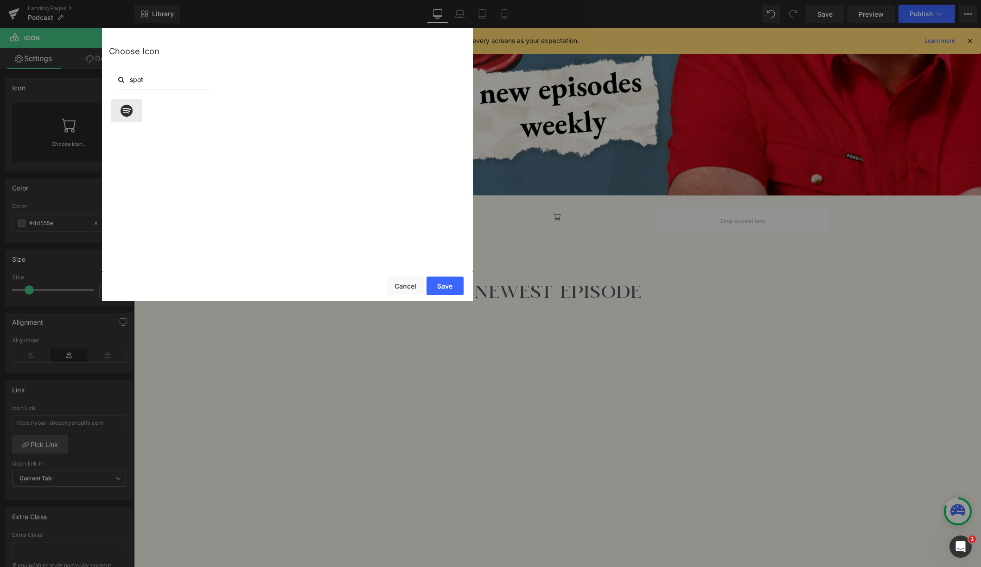
type input "spot"
click at [133, 111] on icon at bounding box center [126, 111] width 19 height 12
click at [445, 285] on button "Save" at bounding box center [444, 286] width 37 height 19
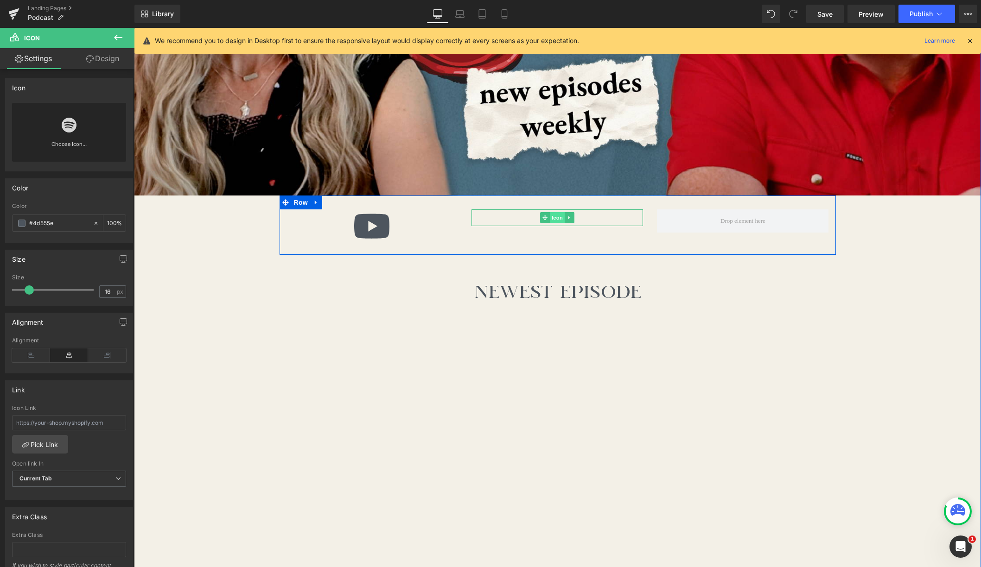
click at [558, 218] on span "Icon" at bounding box center [557, 217] width 15 height 11
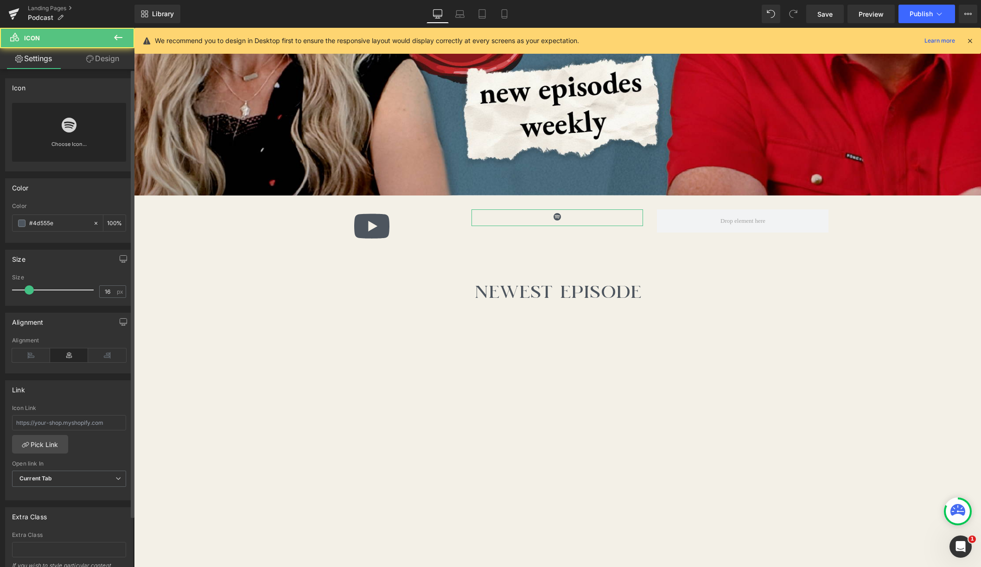
click at [75, 141] on link "Choose Icon..." at bounding box center [69, 151] width 114 height 22
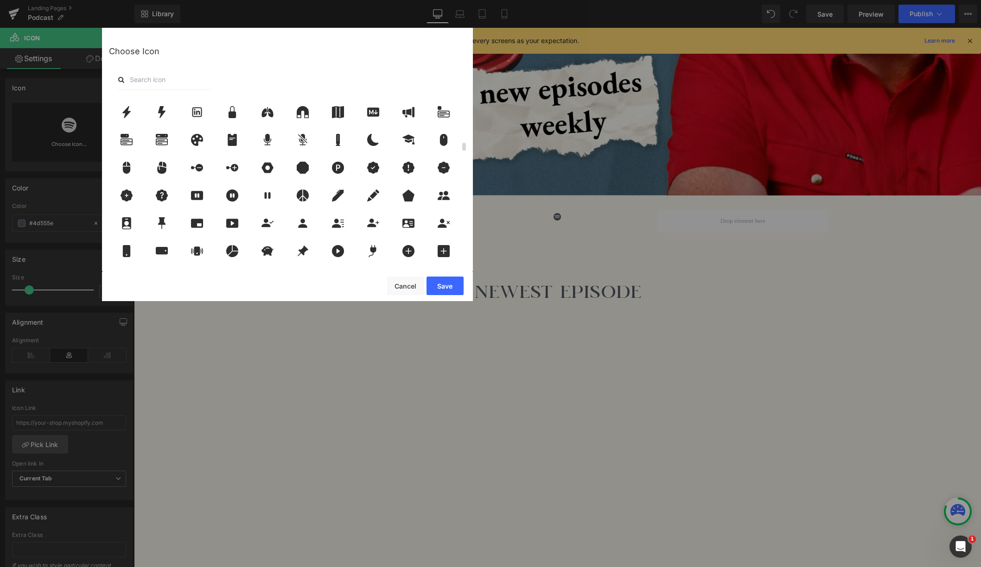
scroll to position [958, 0]
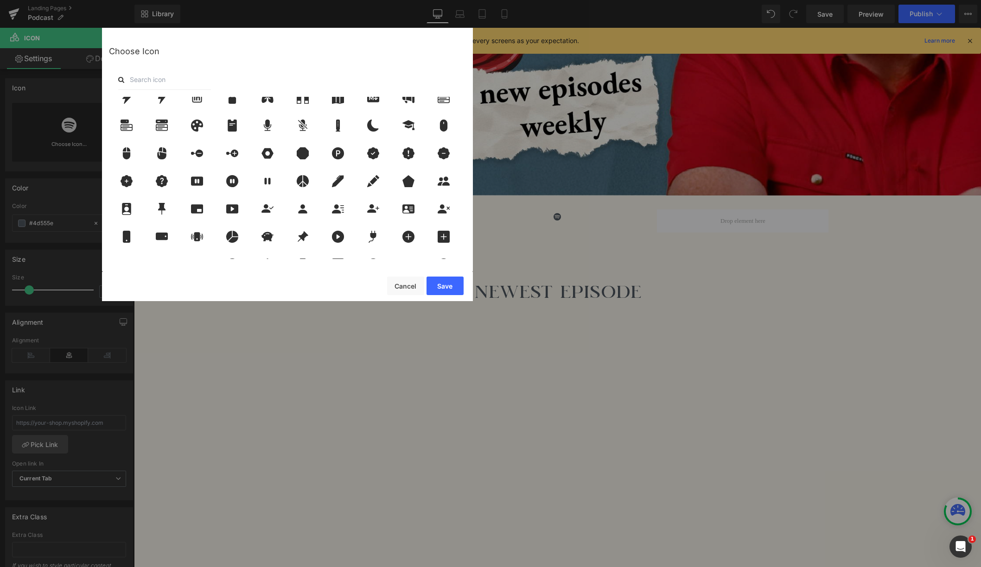
click at [172, 79] on input "text" at bounding box center [164, 80] width 93 height 20
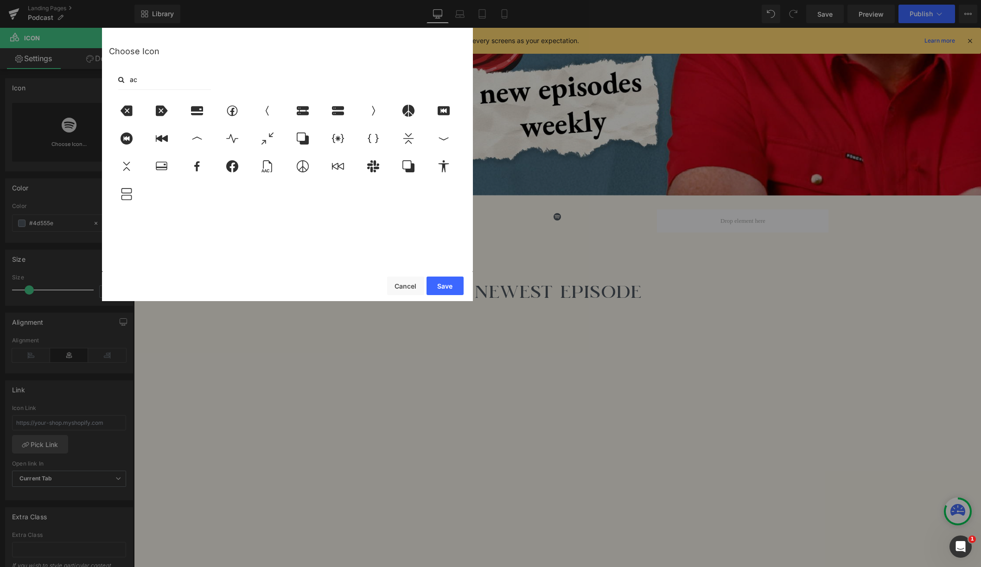
type input "a"
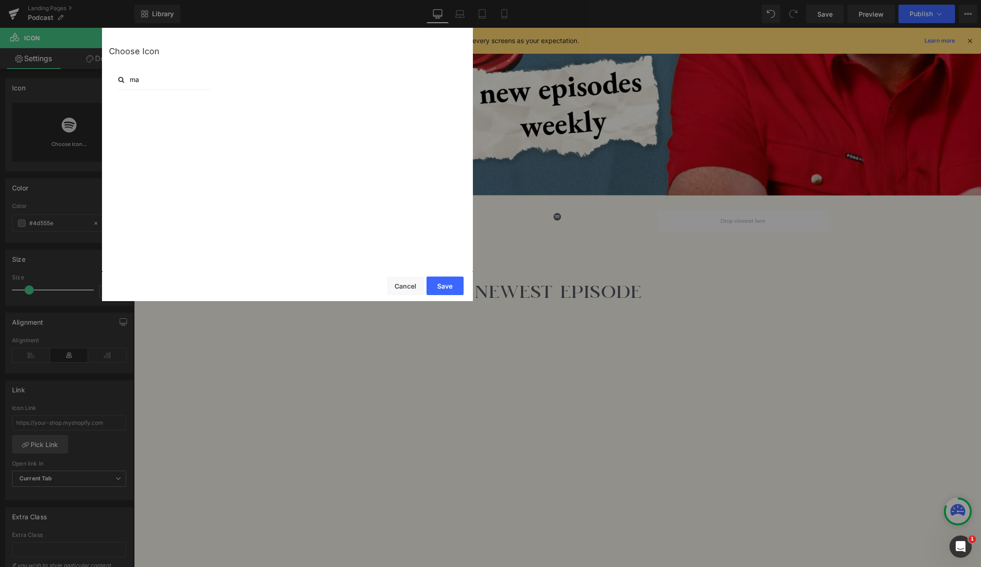
type input "m"
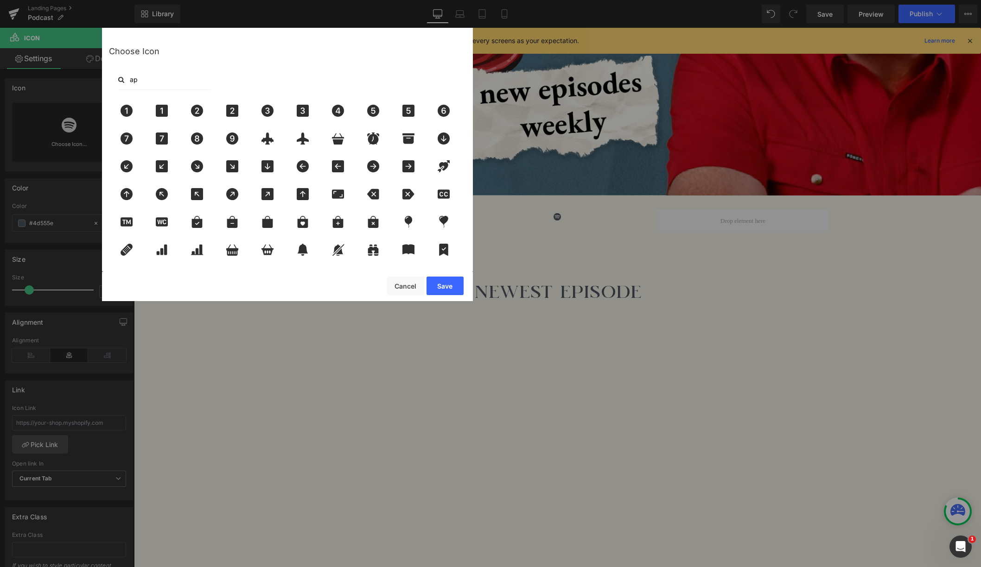
type input "a"
click at [413, 288] on button "Cancel" at bounding box center [405, 286] width 37 height 19
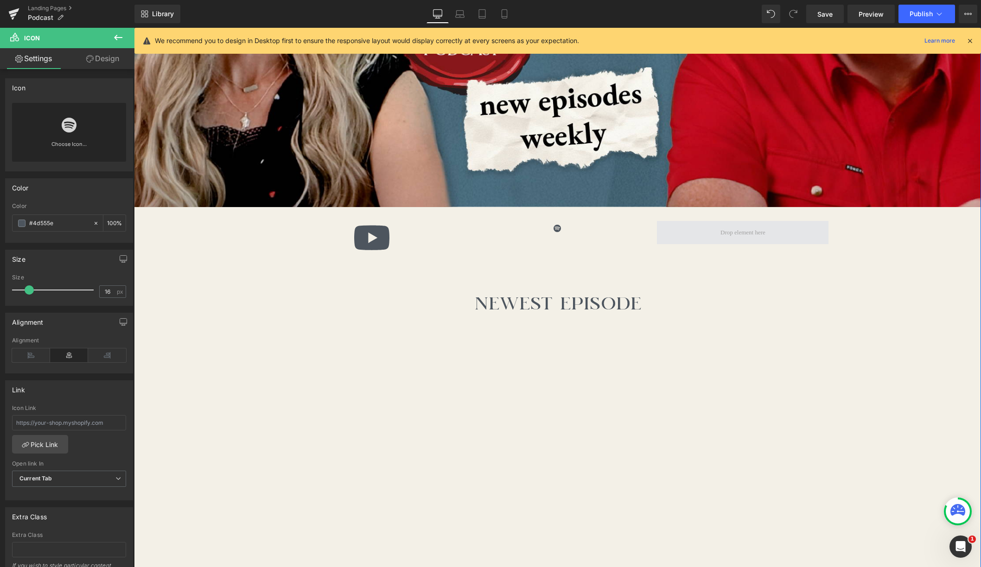
scroll to position [392, 0]
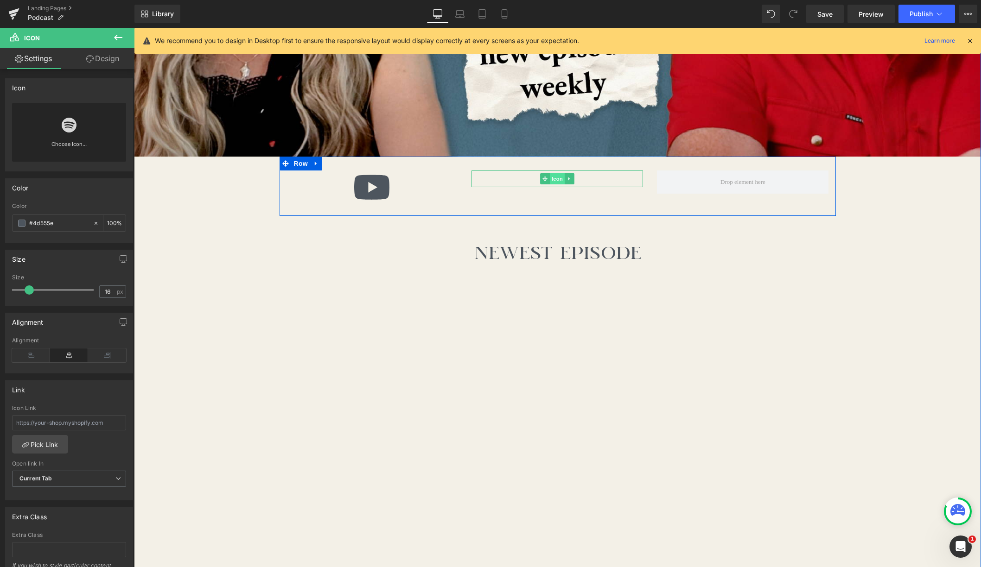
click at [556, 178] on span "Icon" at bounding box center [557, 178] width 15 height 11
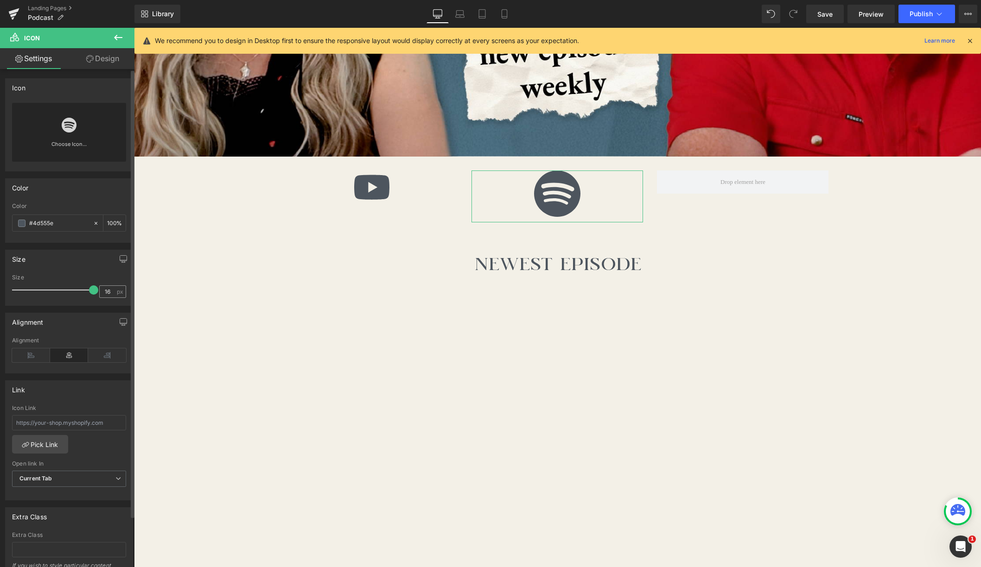
drag, startPoint x: 31, startPoint y: 290, endPoint x: 112, endPoint y: 294, distance: 81.2
click at [112, 294] on div "Size 16 px" at bounding box center [69, 289] width 114 height 31
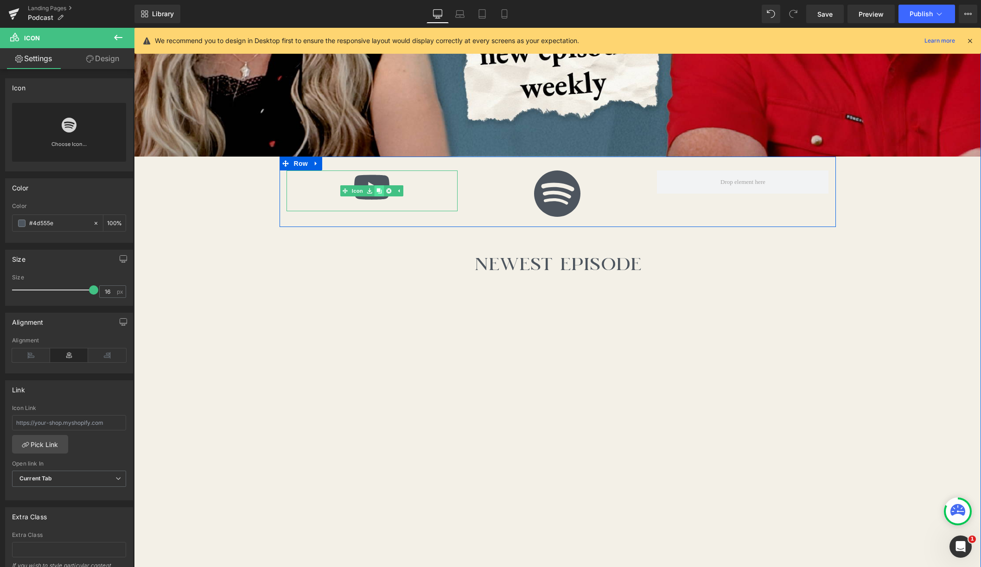
click at [376, 186] on link at bounding box center [379, 190] width 10 height 11
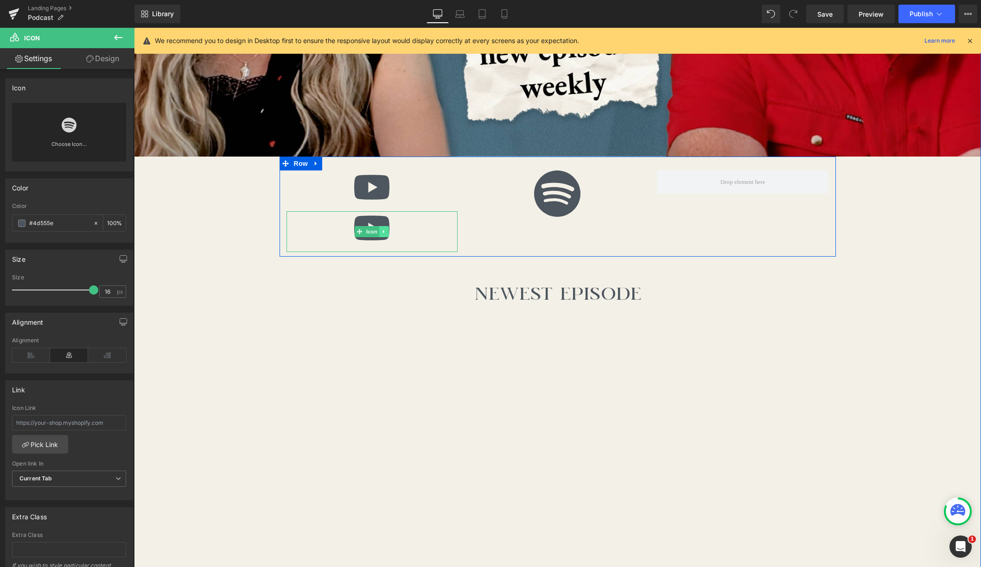
click at [384, 229] on icon at bounding box center [383, 232] width 5 height 6
click at [389, 234] on icon at bounding box center [388, 231] width 5 height 5
